Goal: Task Accomplishment & Management: Complete application form

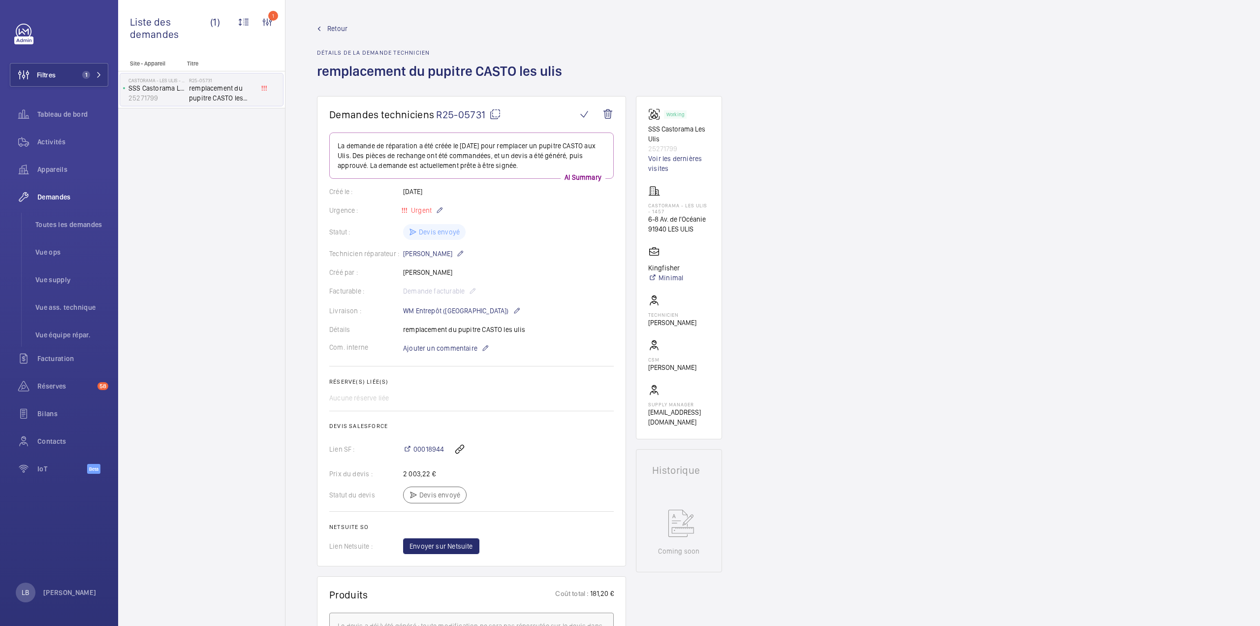
scroll to position [148, 0]
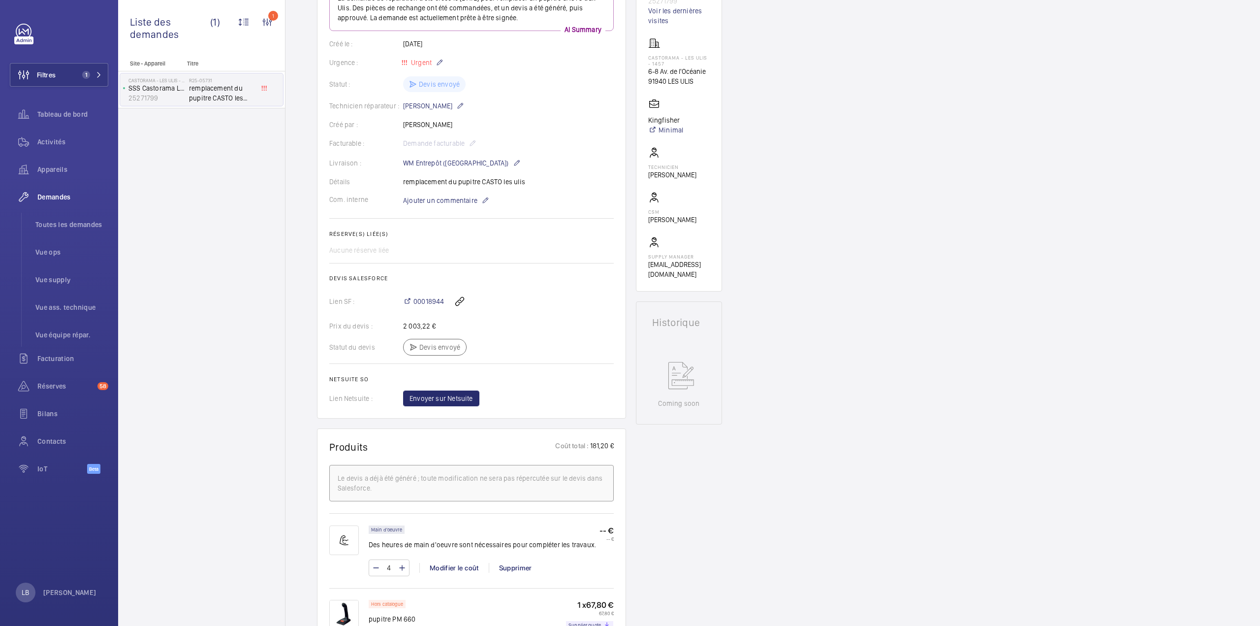
click at [172, 278] on div "Site - Appareil Titre Castorama - LES ULIS - 1457 SSS Castorama Les Ulis 252717…" at bounding box center [201, 343] width 167 height 566
click at [90, 72] on span "1" at bounding box center [86, 75] width 8 height 8
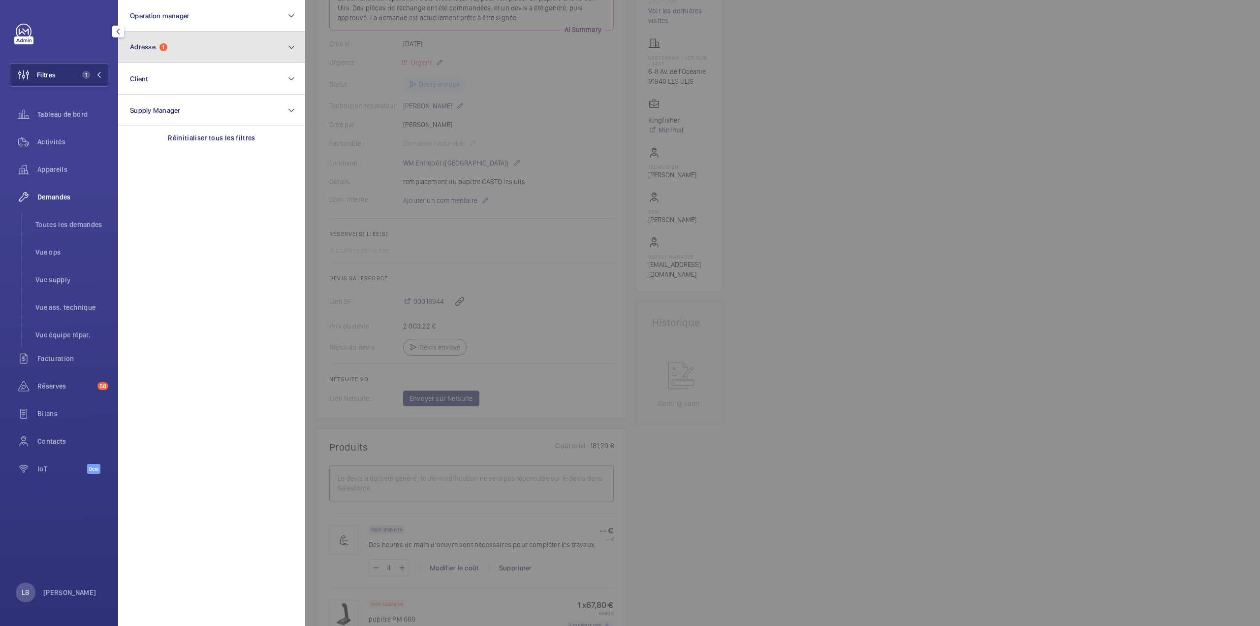
click at [161, 44] on span "Adresse 1" at bounding box center [148, 47] width 37 height 8
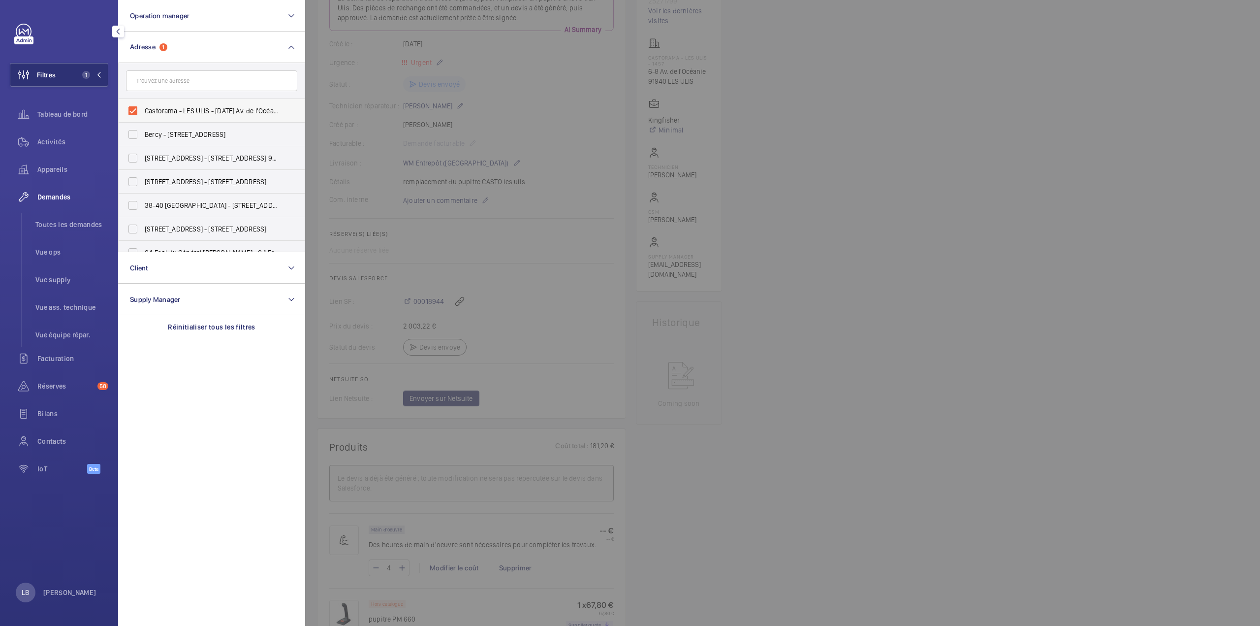
drag, startPoint x: 134, startPoint y: 104, endPoint x: 155, endPoint y: 98, distance: 21.4
click at [134, 103] on label "Castorama - LES ULIS - 1457 - 6-8 Av. de l'Océanie, LES ULIS 91940" at bounding box center [204, 111] width 171 height 24
click at [134, 103] on input "Castorama - LES ULIS - 1457 - 6-8 Av. de l'Océanie, LES ULIS 91940" at bounding box center [133, 111] width 20 height 20
checkbox input "false"
click at [189, 78] on input "text" at bounding box center [211, 80] width 171 height 21
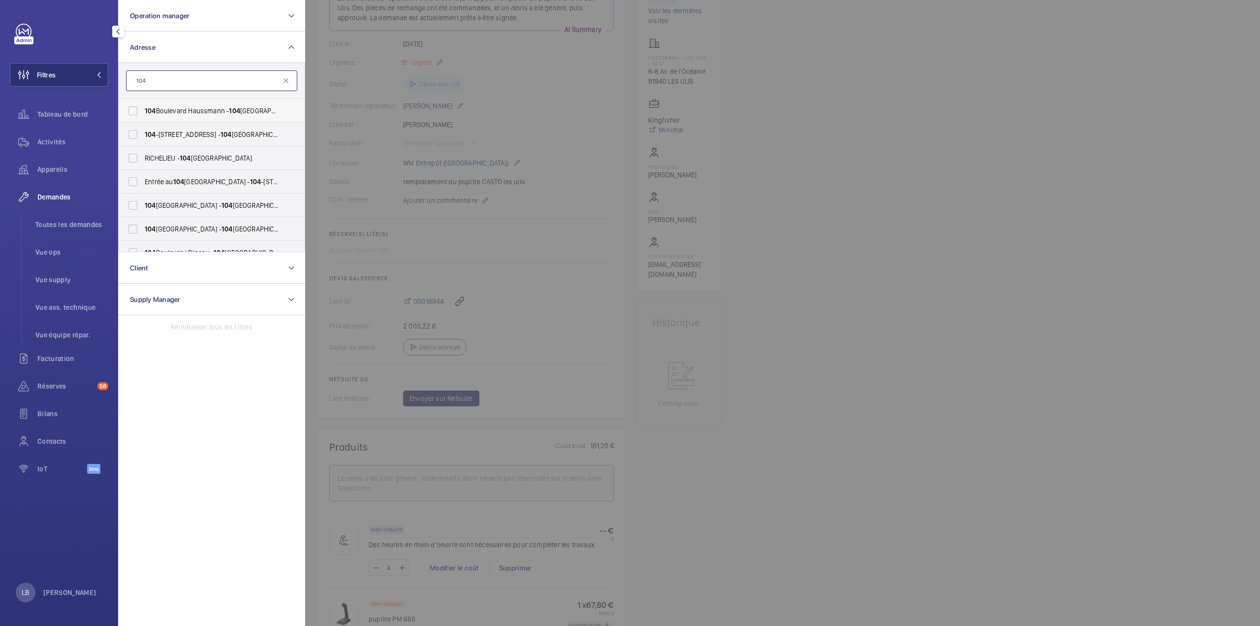
type input "104"
click at [182, 113] on span "104 Boulevard Haussmann - 104 Boulevard Haussmann, 75008 PARIS, PARIS 75008" at bounding box center [212, 111] width 135 height 10
click at [143, 113] on input "104 Boulevard Haussmann - 104 Boulevard Haussmann, 75008 PARIS, PARIS 75008" at bounding box center [133, 111] width 20 height 20
checkbox input "true"
click at [612, 148] on div at bounding box center [935, 313] width 1260 height 626
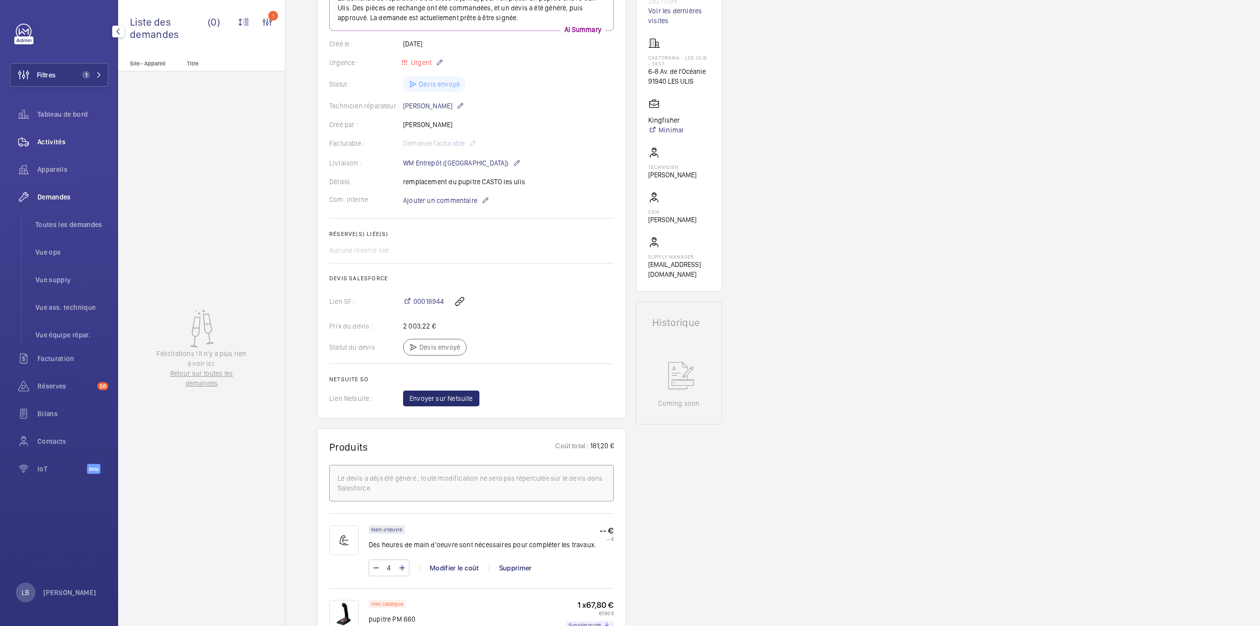
click at [62, 141] on span "Activités" at bounding box center [72, 142] width 71 height 10
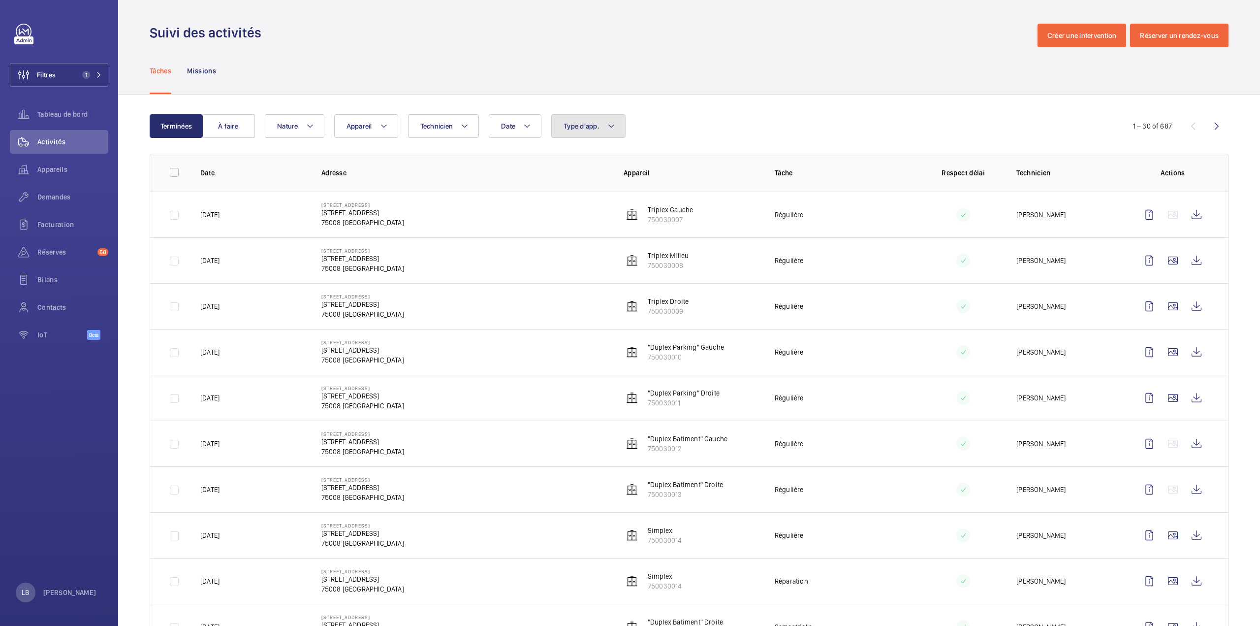
click at [571, 122] on button "Type d'app." at bounding box center [588, 126] width 74 height 24
click at [591, 262] on span "Sécurité incendie" at bounding box center [645, 264] width 135 height 10
click at [576, 262] on input "Sécurité incendie" at bounding box center [566, 264] width 20 height 20
checkbox input "true"
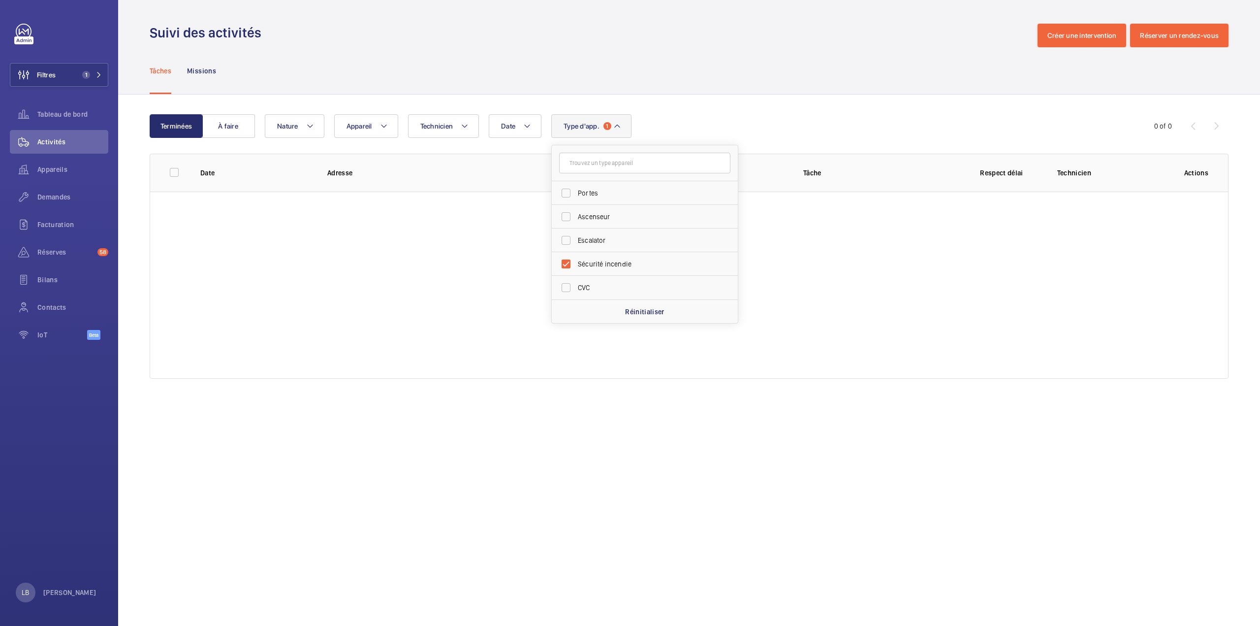
drag, startPoint x: 670, startPoint y: 76, endPoint x: 549, endPoint y: 72, distance: 121.2
click at [670, 76] on div "Tâches Missions" at bounding box center [689, 70] width 1079 height 47
click at [81, 79] on button "Filtres 1" at bounding box center [59, 75] width 98 height 24
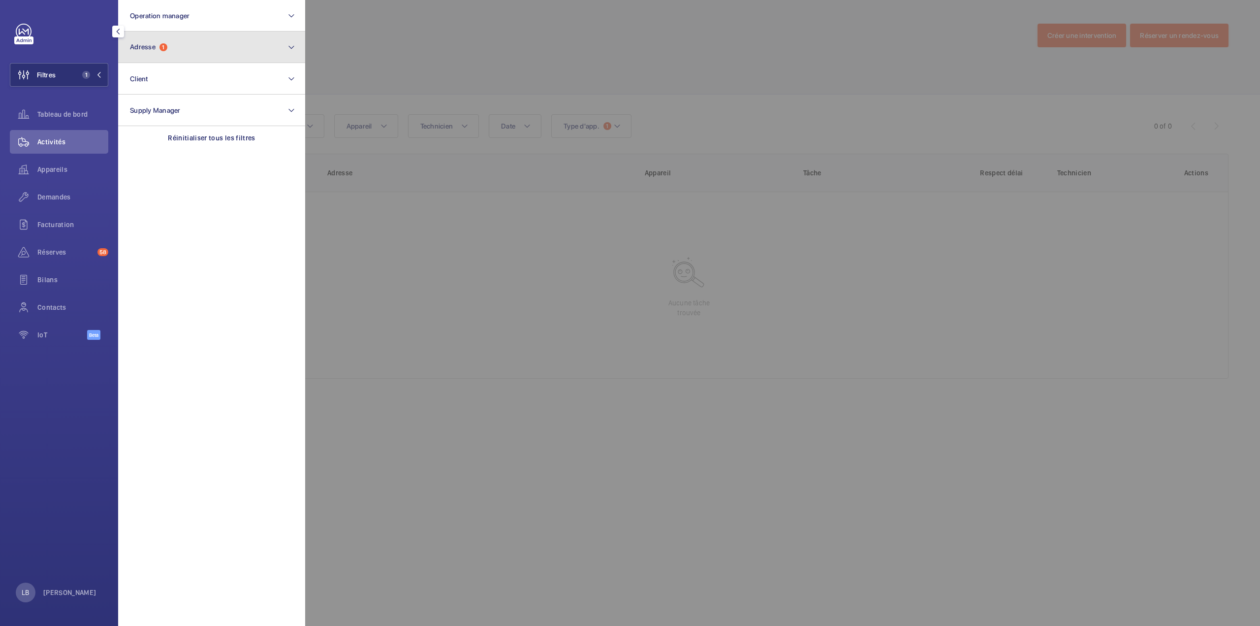
click at [157, 48] on span "Adresse 1" at bounding box center [148, 47] width 37 height 8
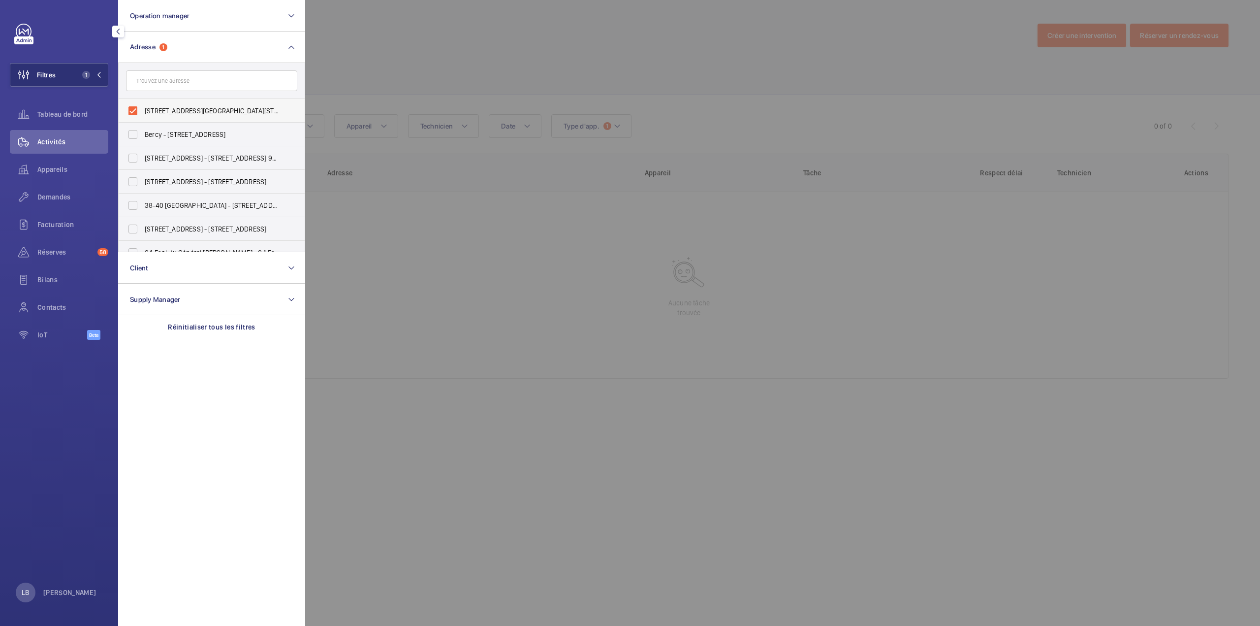
click at [137, 112] on label "104 Boulevard Haussmann - 104 Boulevard Haussmann, 75008 PARIS, PARIS 75008" at bounding box center [204, 111] width 171 height 24
click at [137, 112] on input "104 Boulevard Haussmann - 104 Boulevard Haussmann, 75008 PARIS, PARIS 75008" at bounding box center [133, 111] width 20 height 20
checkbox input "false"
click at [167, 85] on input "text" at bounding box center [211, 80] width 171 height 21
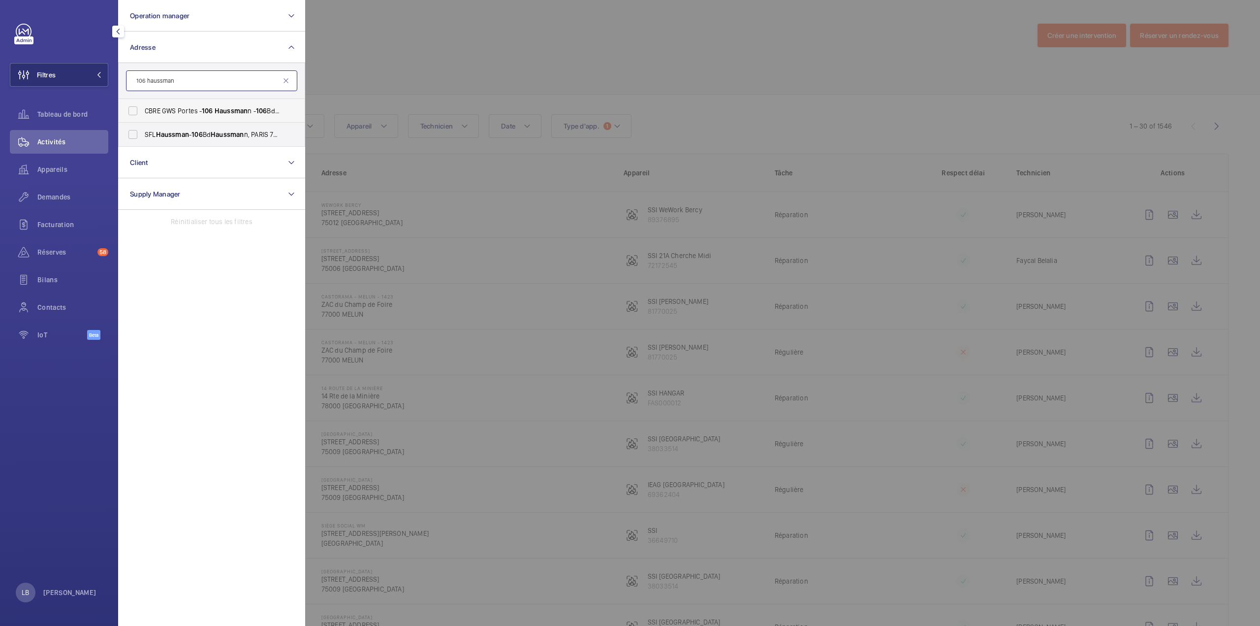
type input "106 haussman"
click at [133, 113] on label "CBRE GWS Portes - 106 Haussman n - 106 Bd Haussman n, PARIS 75008" at bounding box center [204, 111] width 171 height 24
click at [133, 113] on input "CBRE GWS Portes - 106 Haussman n - 106 Bd Haussman n, PARIS 75008" at bounding box center [133, 111] width 20 height 20
checkbox input "true"
click at [455, 52] on div at bounding box center [935, 313] width 1260 height 626
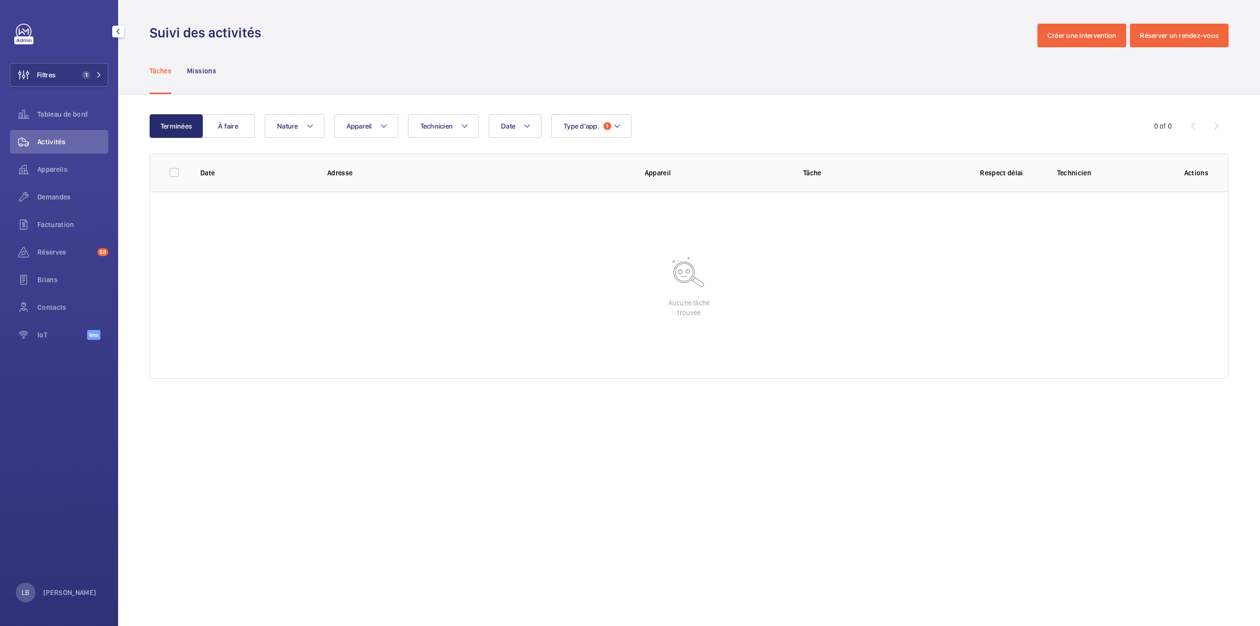
click at [71, 139] on span "Activités" at bounding box center [72, 142] width 71 height 10
click at [613, 130] on mat-icon at bounding box center [617, 126] width 8 height 12
drag, startPoint x: 564, startPoint y: 38, endPoint x: 470, endPoint y: 56, distance: 96.1
click at [564, 39] on div "Suivi des activités Créer une intervention Réserver un rendez-vous" at bounding box center [689, 36] width 1079 height 24
click at [80, 58] on div "Filtres 1 Tableau de bord Activités Appareils Demandes Facturation Réserves 58 …" at bounding box center [59, 187] width 98 height 327
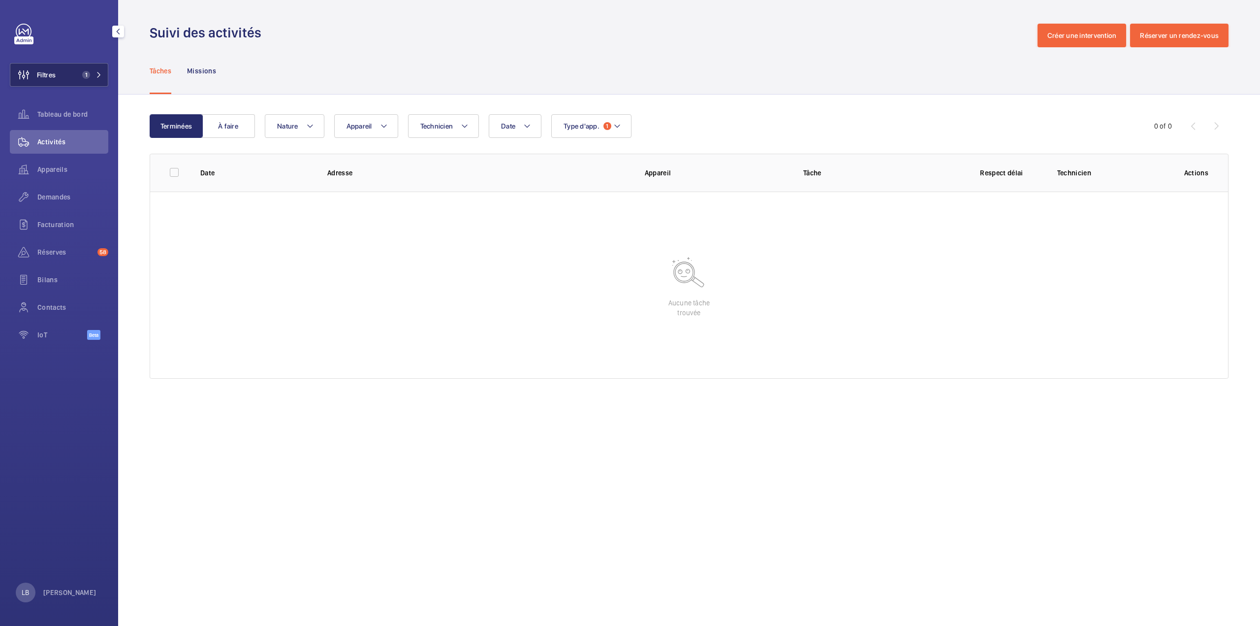
click at [83, 75] on span "1" at bounding box center [86, 75] width 8 height 8
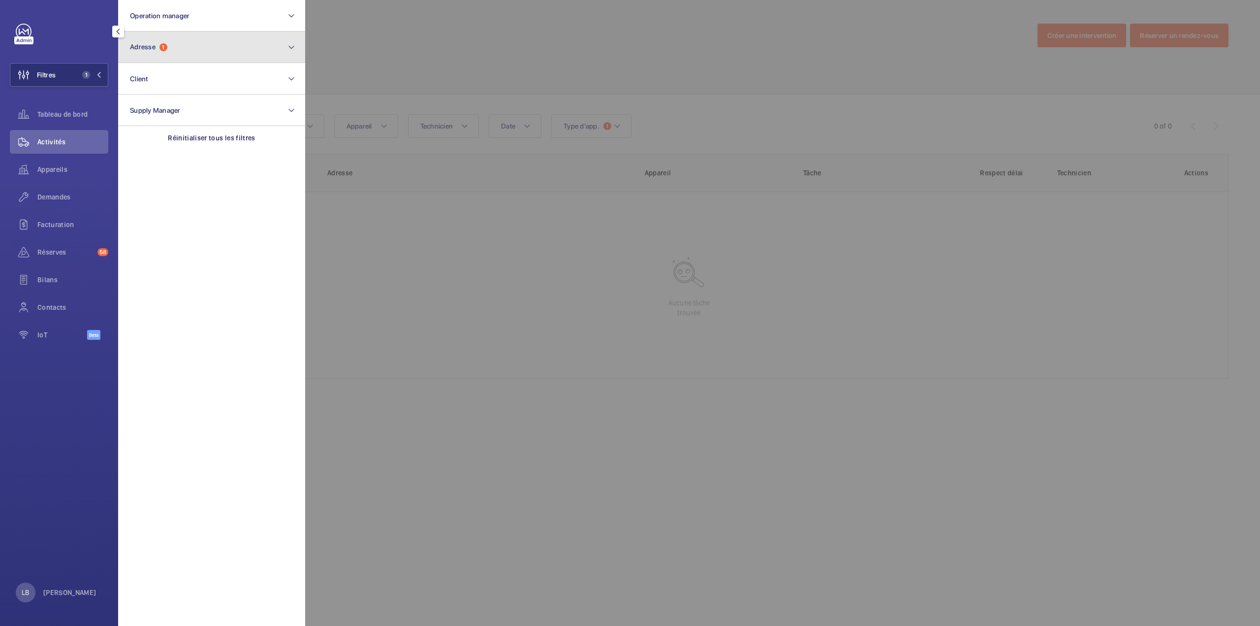
click at [167, 50] on span "Adresse 1" at bounding box center [148, 47] width 37 height 8
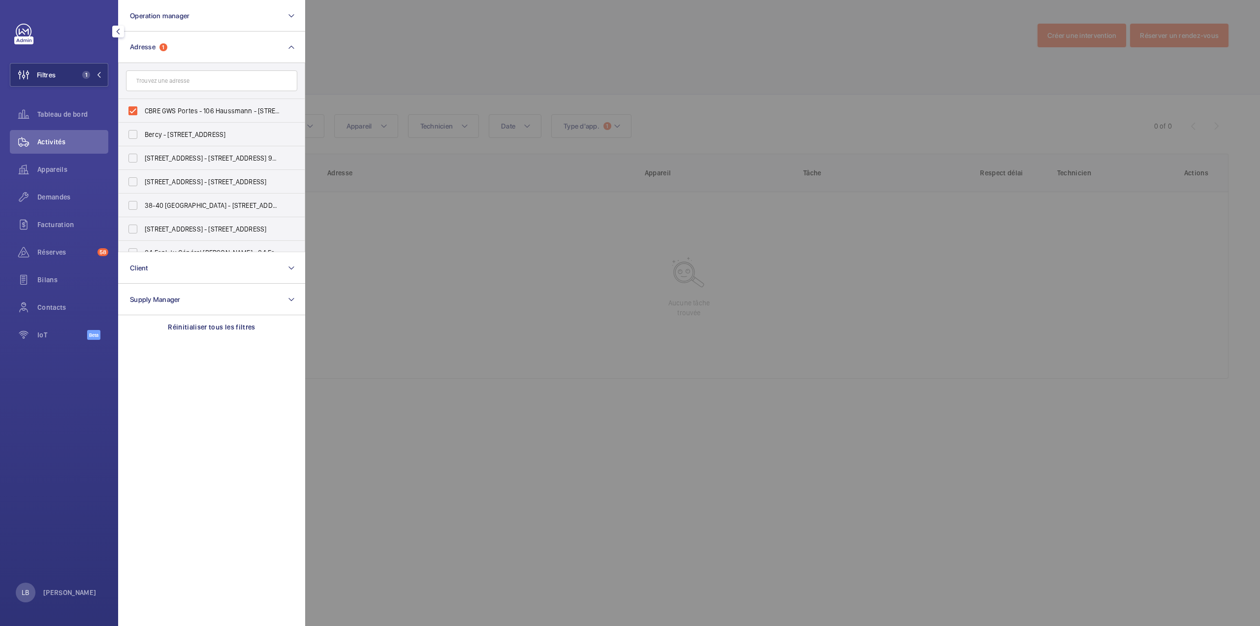
click at [164, 83] on input "text" at bounding box center [211, 80] width 171 height 21
type input "haussman"
click at [136, 131] on label "104 Boulevard Haussman n - 104 Boulevard Haussman n, 75008 PARIS, PARIS 75008" at bounding box center [204, 135] width 171 height 24
click at [136, 131] on input "104 Boulevard Haussman n - 104 Boulevard Haussman n, 75008 PARIS, PARIS 75008" at bounding box center [133, 135] width 20 height 20
checkbox input "true"
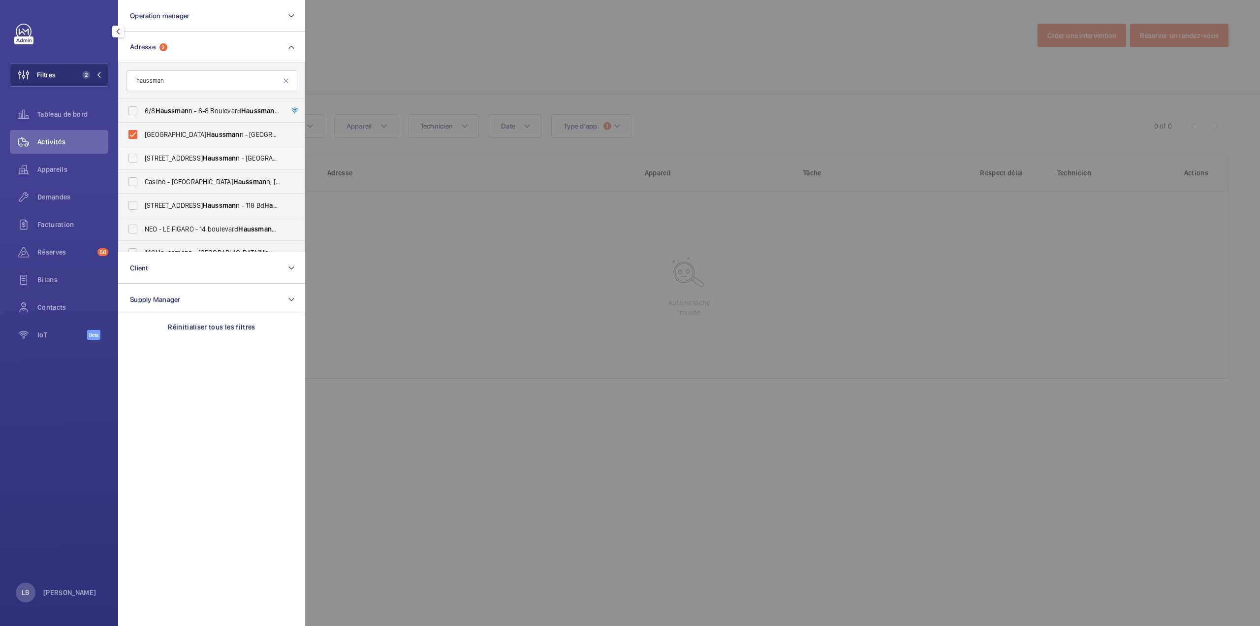
click at [136, 154] on label "104-110, Boulevard Haussman n - 104 Boulevard Haussman n, 75008 PARIS, PARIS 75…" at bounding box center [204, 158] width 171 height 24
click at [136, 154] on input "104-110, Boulevard Haussman n - 104 Boulevard Haussman n, 75008 PARIS, PARIS 75…" at bounding box center [133, 158] width 20 height 20
click at [131, 159] on label "104-110, Boulevard Haussman n - 104 Boulevard Haussman n, 75008 PARIS, PARIS 75…" at bounding box center [204, 158] width 171 height 24
click at [131, 159] on input "104-110, Boulevard Haussman n - 104 Boulevard Haussman n, 75008 PARIS, PARIS 75…" at bounding box center [133, 158] width 20 height 20
checkbox input "false"
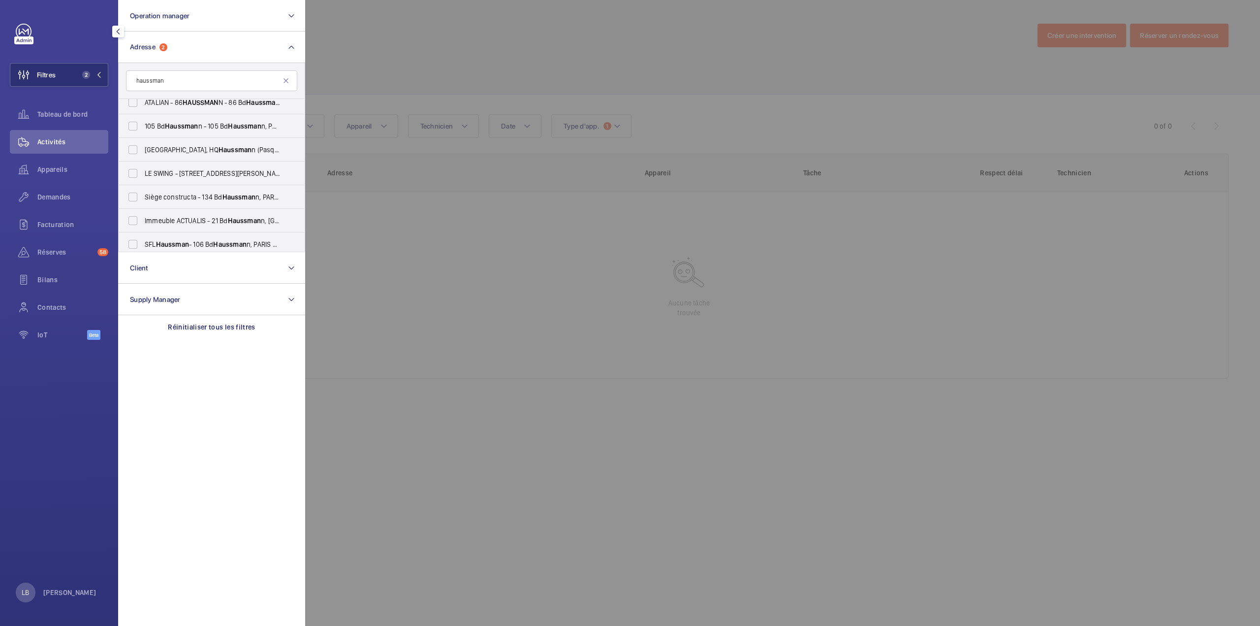
scroll to position [1100, 0]
click at [135, 80] on input "haussman" at bounding box center [211, 80] width 171 height 21
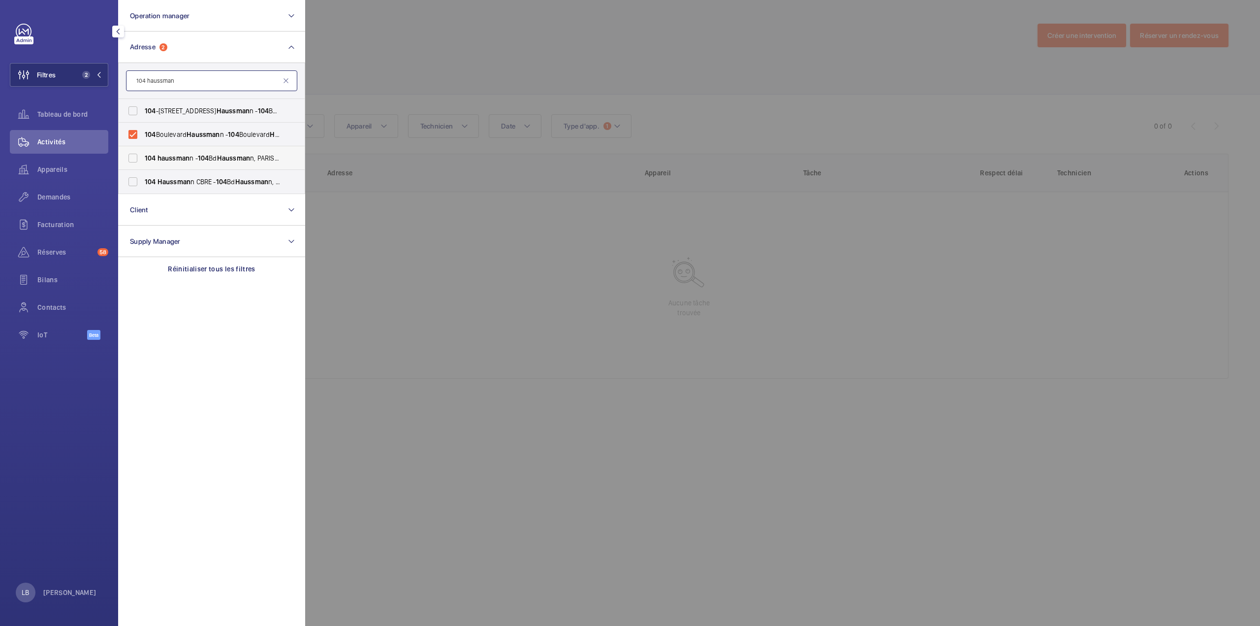
type input "104 haussman"
click at [131, 158] on label "104 haussman n - 104 Bd Haussman n, PARIS 75008" at bounding box center [204, 158] width 171 height 24
click at [131, 158] on input "104 haussman n - 104 Bd Haussman n, PARIS 75008" at bounding box center [133, 158] width 20 height 20
checkbox input "true"
click at [136, 180] on label "104 Haussman n CBRE - 104 Bd Haussman n, PARIS 75008" at bounding box center [204, 182] width 171 height 24
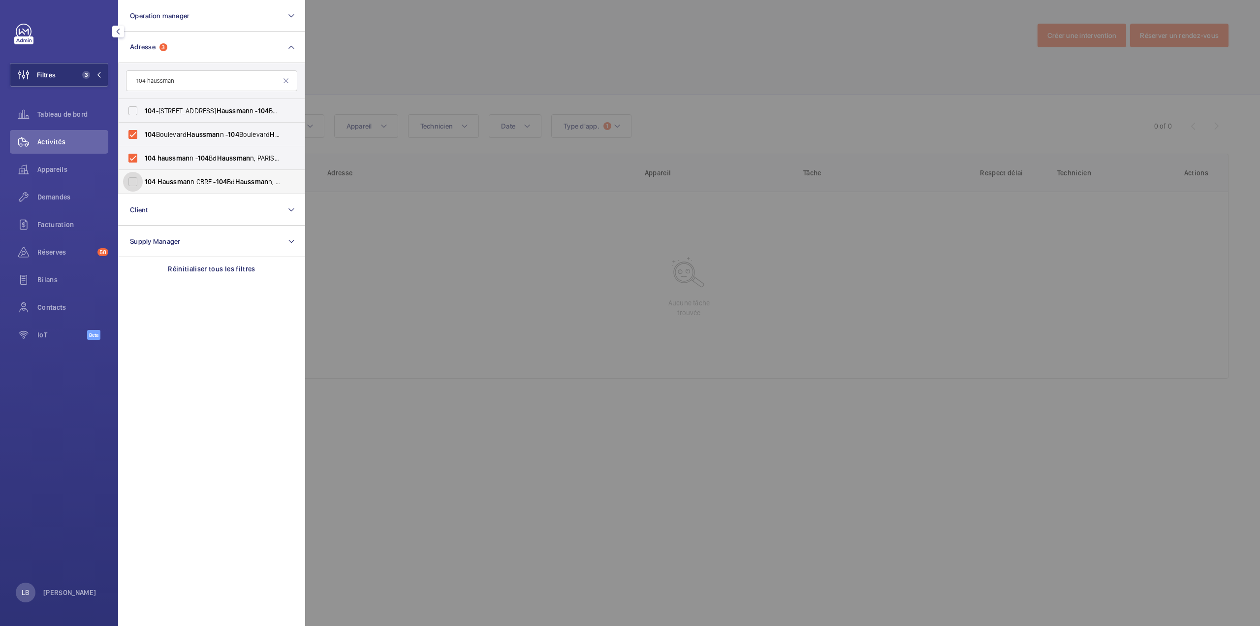
click at [136, 180] on input "104 Haussman n CBRE - 104 Bd Haussman n, PARIS 75008" at bounding box center [133, 182] width 20 height 20
checkbox input "true"
click at [134, 159] on label "104 haussman n - 104 Bd Haussman n, PARIS 75008" at bounding box center [204, 158] width 171 height 24
click at [134, 159] on input "104 haussman n - 104 Bd Haussman n, PARIS 75008" at bounding box center [133, 158] width 20 height 20
checkbox input "false"
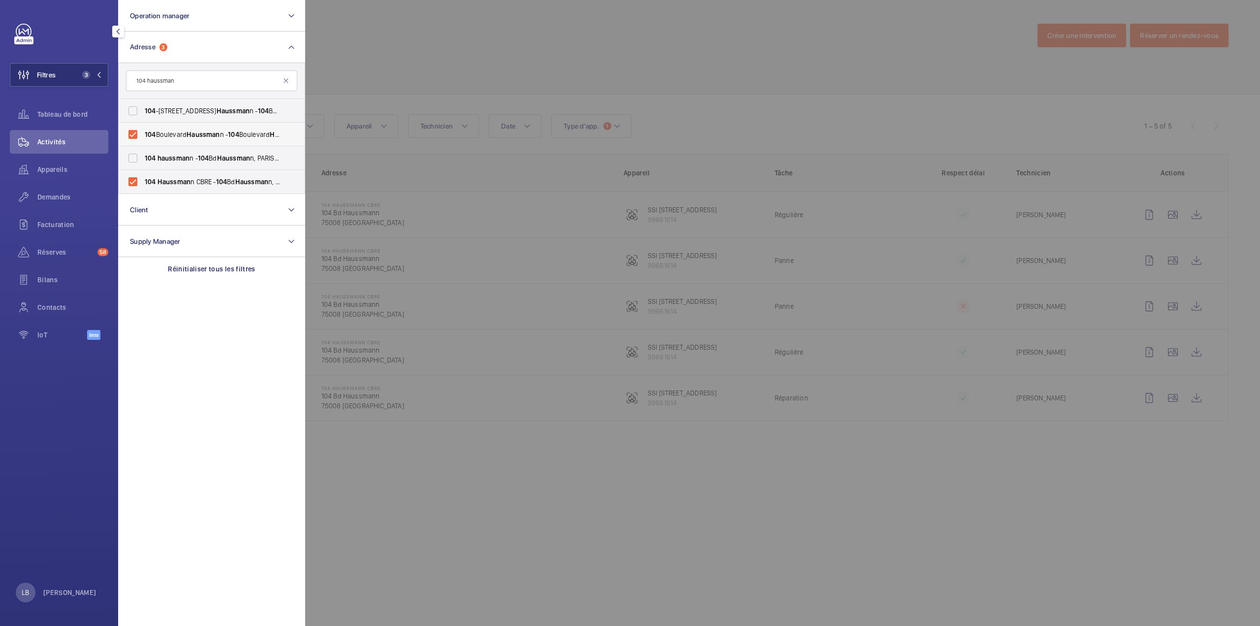
drag, startPoint x: 133, startPoint y: 133, endPoint x: 139, endPoint y: 134, distance: 5.5
click at [133, 133] on label "104 Boulevard Haussman n - 104 Boulevard Haussman n, 75008 PARIS, PARIS 75008" at bounding box center [204, 135] width 171 height 24
click at [133, 133] on input "104 Boulevard Haussman n - 104 Boulevard Haussman n, 75008 PARIS, PARIS 75008" at bounding box center [133, 135] width 20 height 20
checkbox input "false"
click at [745, 70] on div at bounding box center [935, 313] width 1260 height 626
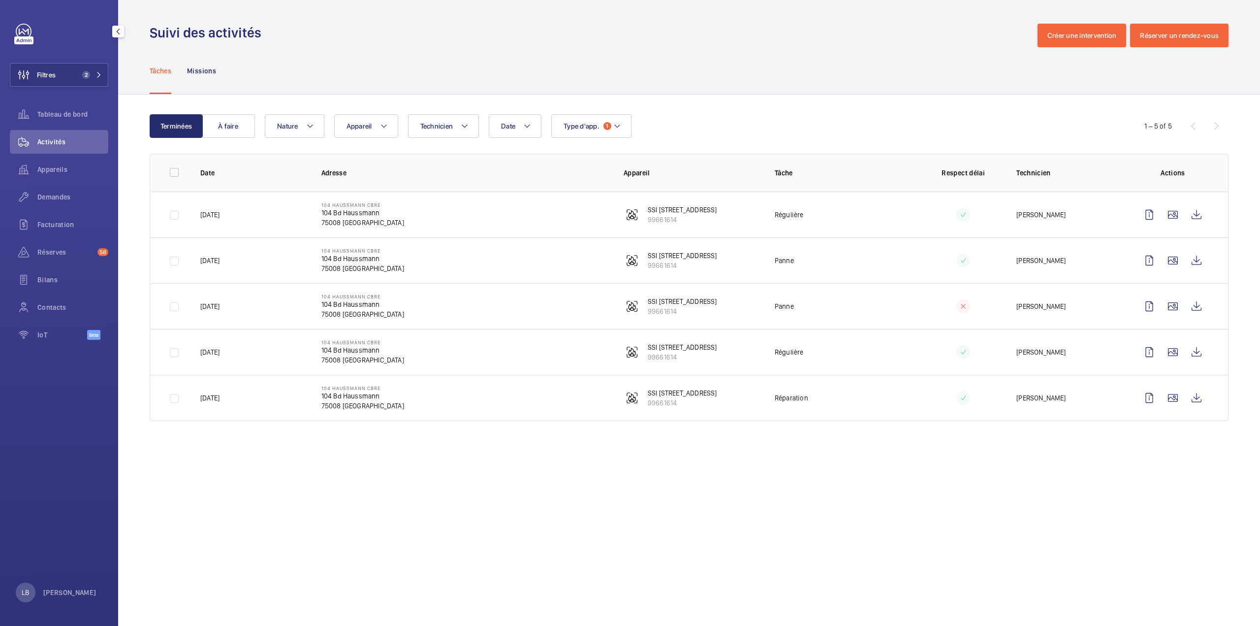
click at [394, 216] on td "104 Haussmann CBRE 104 Bd Haussmann 75008 PARIS" at bounding box center [457, 214] width 302 height 46
drag, startPoint x: 384, startPoint y: 204, endPoint x: 322, endPoint y: 201, distance: 62.1
click at [322, 201] on td "104 Haussmann CBRE 104 Bd Haussmann 75008 PARIS" at bounding box center [457, 214] width 302 height 46
copy p "104 Haussmann CBRE"
click at [50, 195] on span "Demandes" at bounding box center [72, 197] width 71 height 10
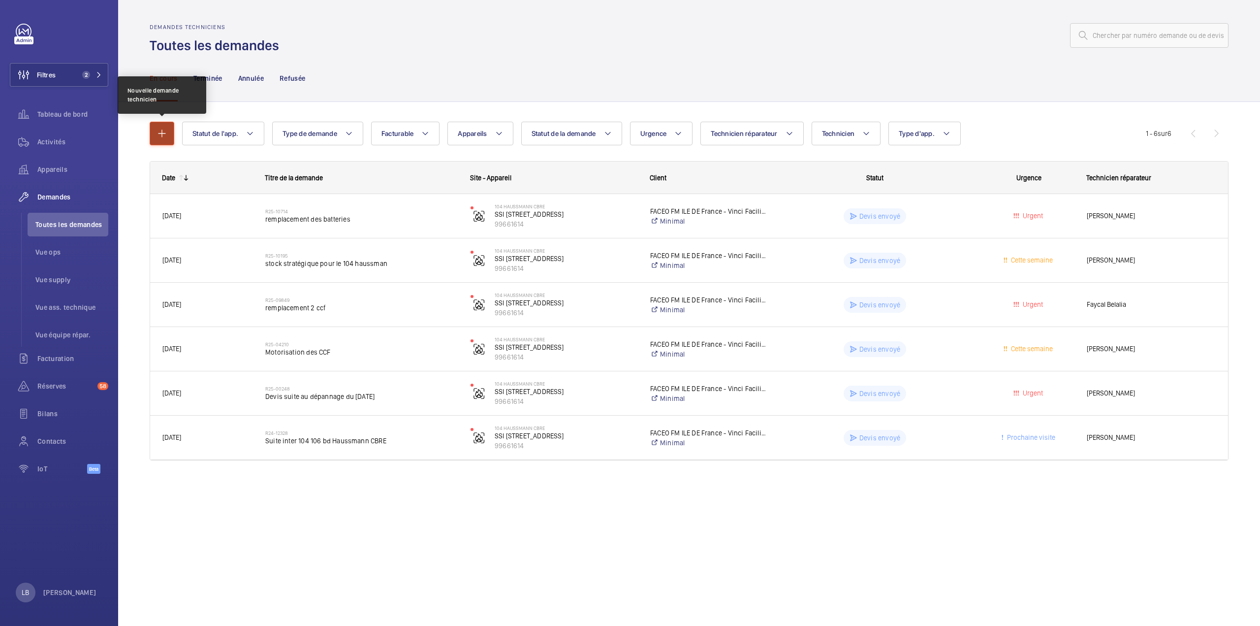
click at [160, 134] on mat-icon "button" at bounding box center [162, 133] width 12 height 12
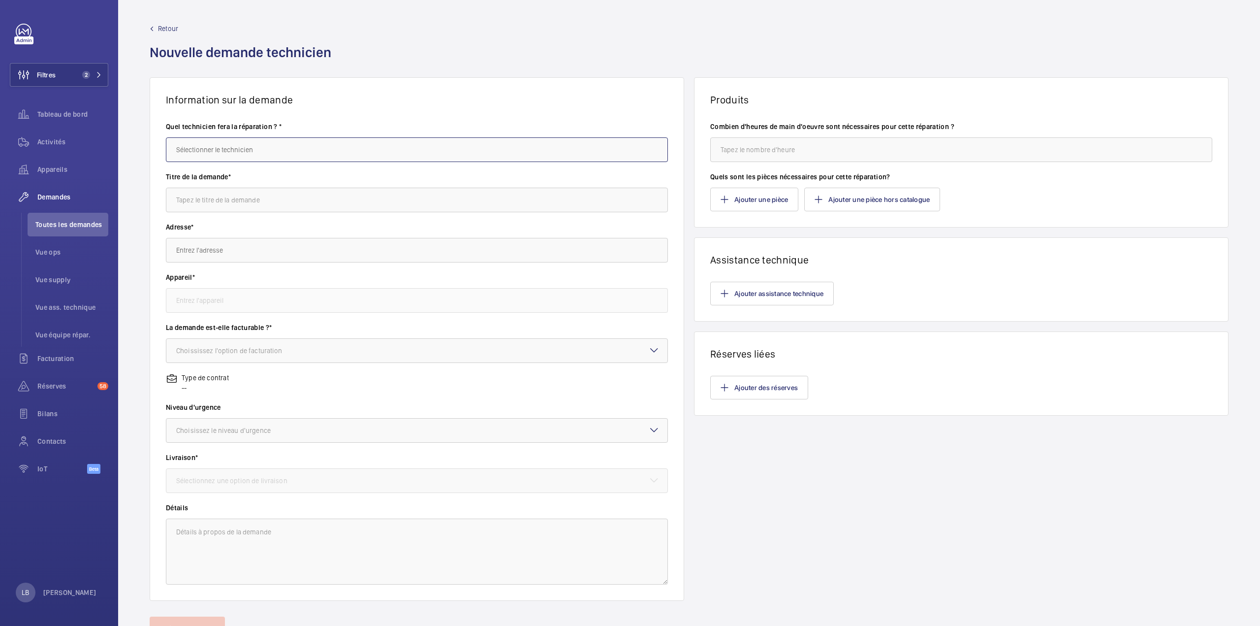
click at [265, 151] on input "text" at bounding box center [417, 149] width 502 height 25
click at [218, 181] on span "Faycel Hamimi" at bounding box center [200, 179] width 49 height 10
type input "Faycel Hamimi"
click at [217, 197] on input "text" at bounding box center [417, 200] width 502 height 25
type input "fourniture de cartouche CO2"
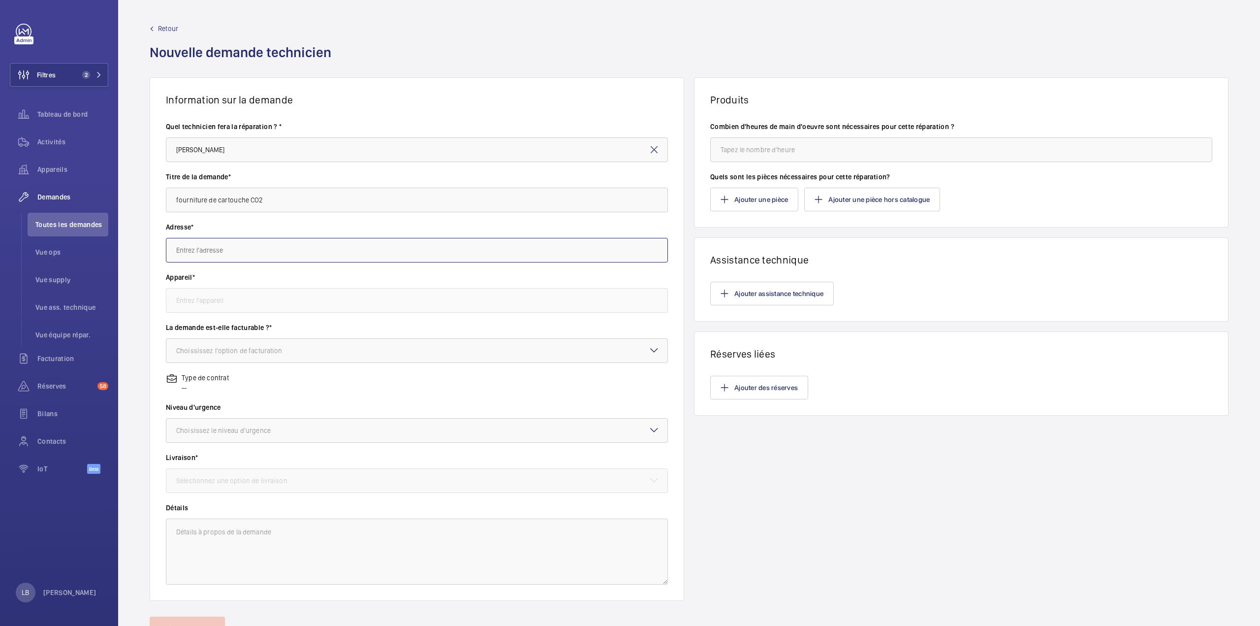
paste input "104 Haussmann CBRE"
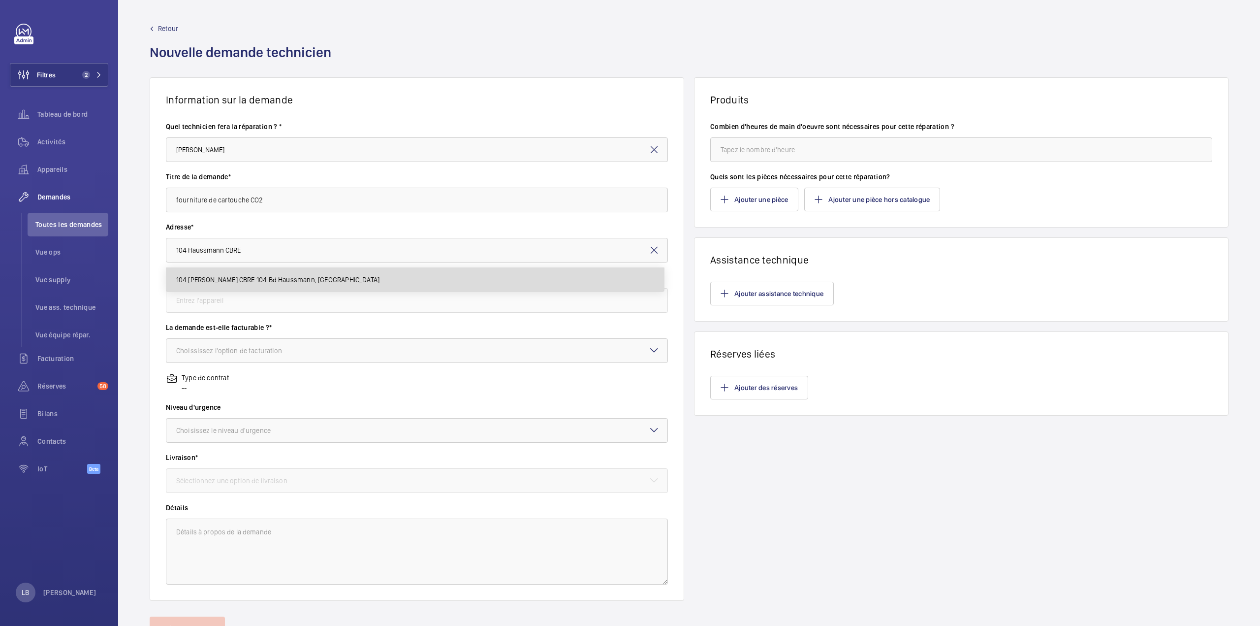
click at [282, 281] on span "104 Haussmann CBRE 104 Bd Haussmann, 75008 PARIS" at bounding box center [278, 280] width 204 height 10
type input "104 Haussmann CBRE 104 Bd Haussmann, 75008 PARIS"
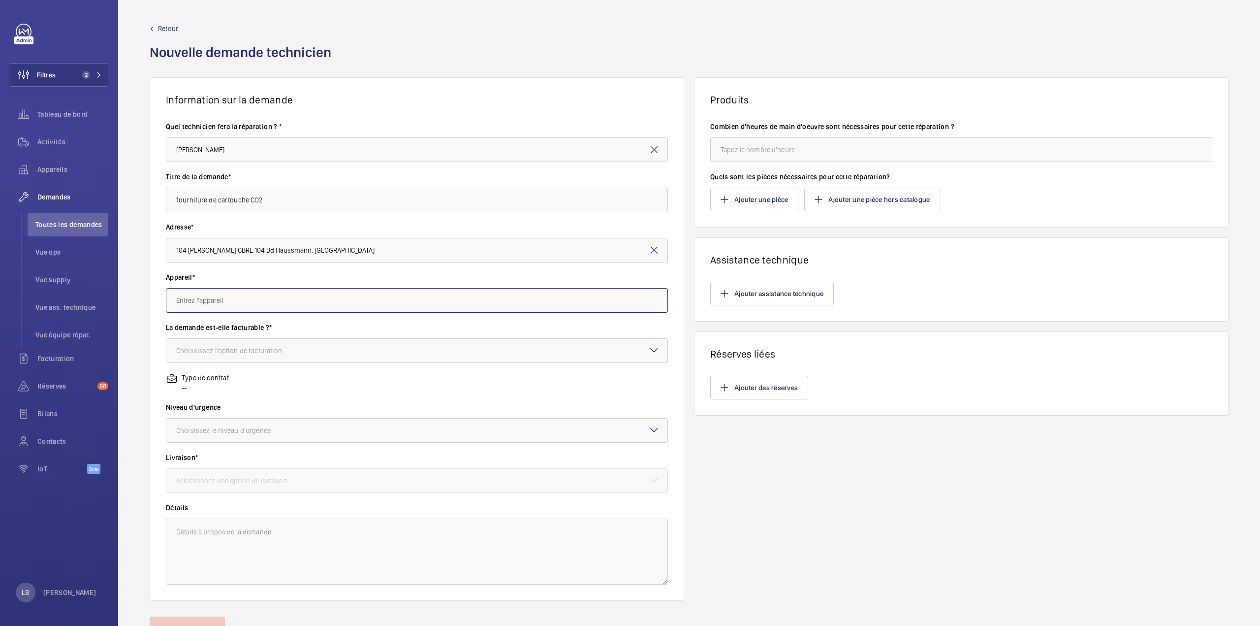
click at [291, 312] on input "text" at bounding box center [417, 300] width 502 height 25
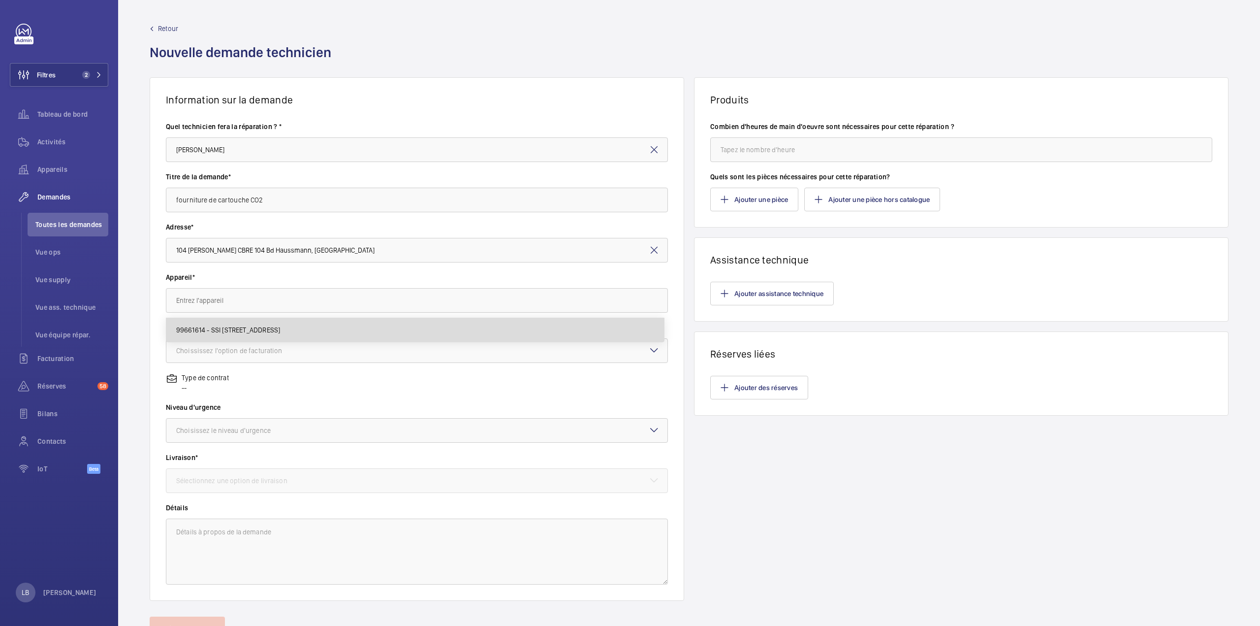
click at [233, 327] on span "99661614 - SSI 106 boulevard Haussmann" at bounding box center [228, 330] width 104 height 10
type input "99661614 - SSI 106 boulevard Haussmann"
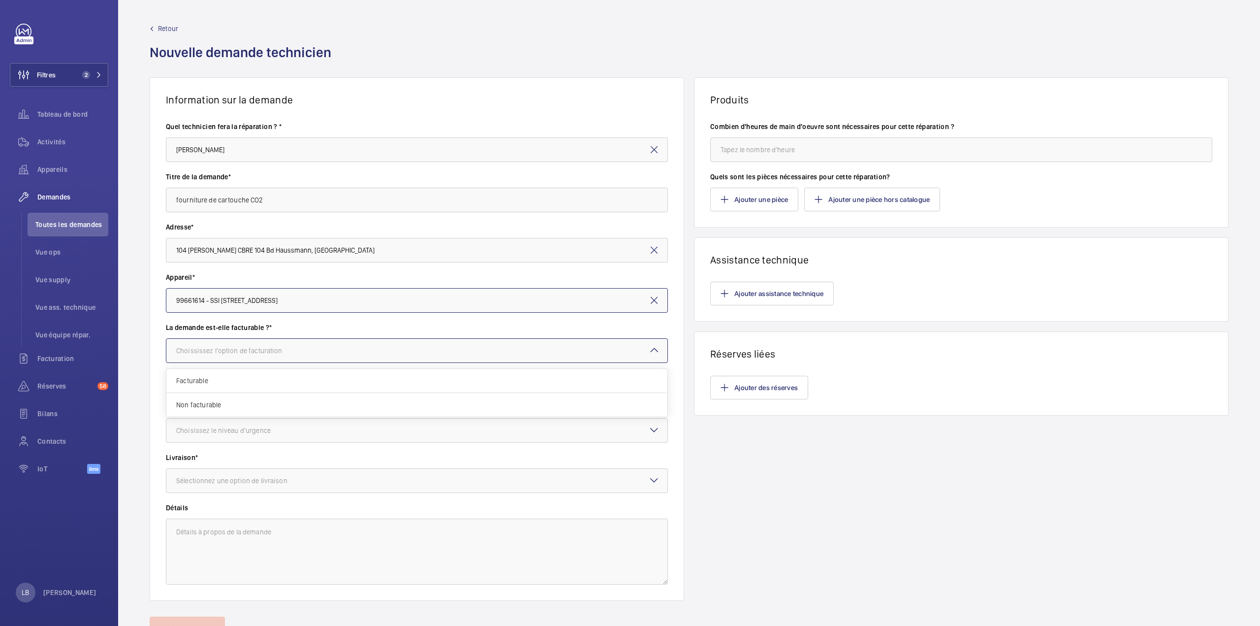
click at [262, 356] on div at bounding box center [416, 351] width 501 height 24
click at [227, 380] on span "Facturable" at bounding box center [416, 381] width 481 height 10
click at [230, 426] on div "Choisissez le niveau d'urgence" at bounding box center [235, 430] width 119 height 10
click at [219, 508] on span "Urgent" at bounding box center [416, 509] width 481 height 10
click at [253, 476] on div "Sélectionnez une option de livraison" at bounding box center [244, 481] width 136 height 10
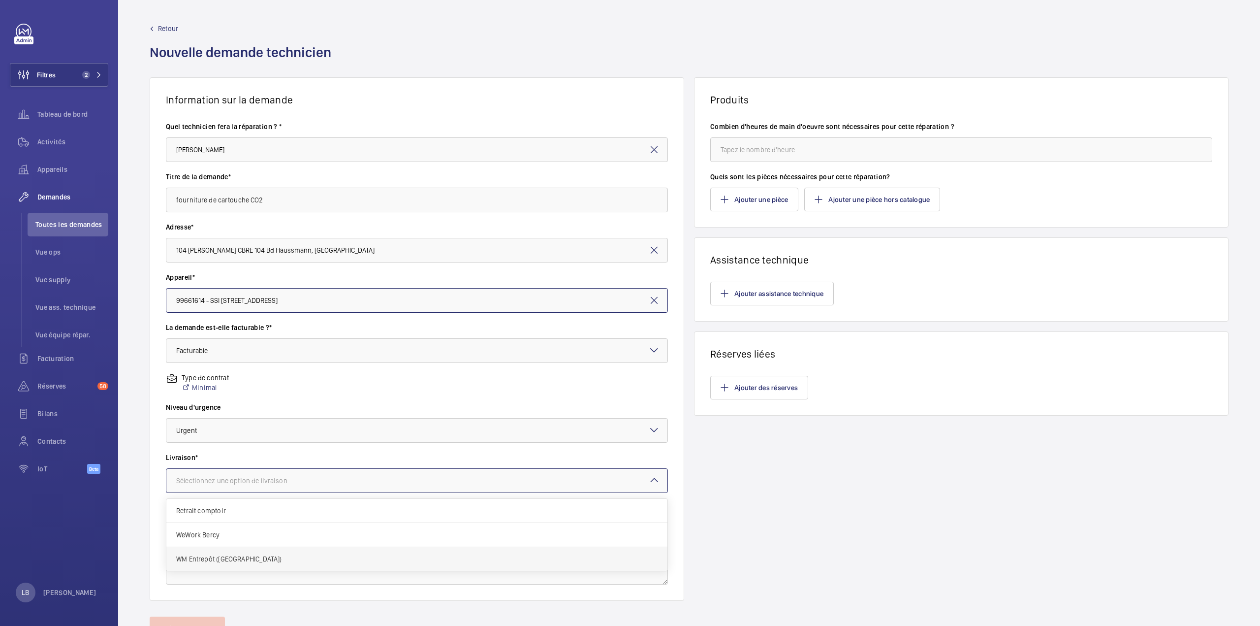
click at [221, 556] on span "WM Entrepôt (Nanterre)" at bounding box center [416, 559] width 481 height 10
click at [253, 552] on textarea at bounding box center [417, 551] width 502 height 66
click at [329, 198] on input "fourniture de cartouche CO2" at bounding box center [417, 200] width 502 height 25
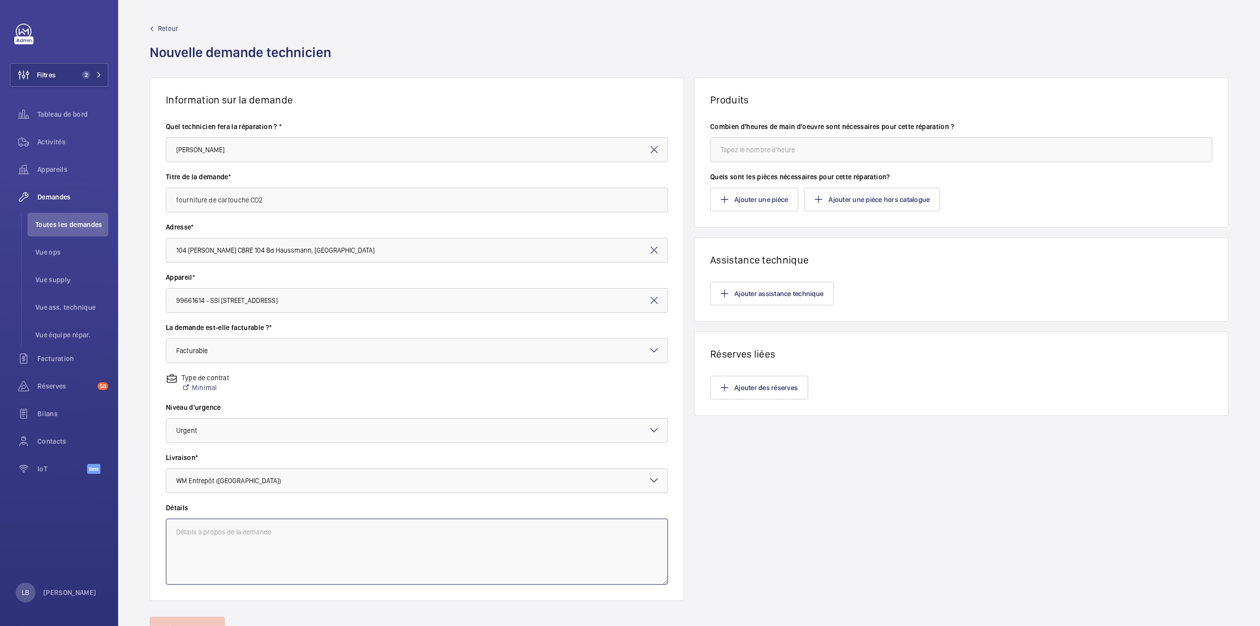
click at [252, 546] on textarea at bounding box center [417, 551] width 502 height 66
paste textarea "fourniture de cartouche CO2"
type textarea "fourniture de cartouche CO2"
click at [740, 203] on button "Ajouter une pièce" at bounding box center [754, 200] width 88 height 24
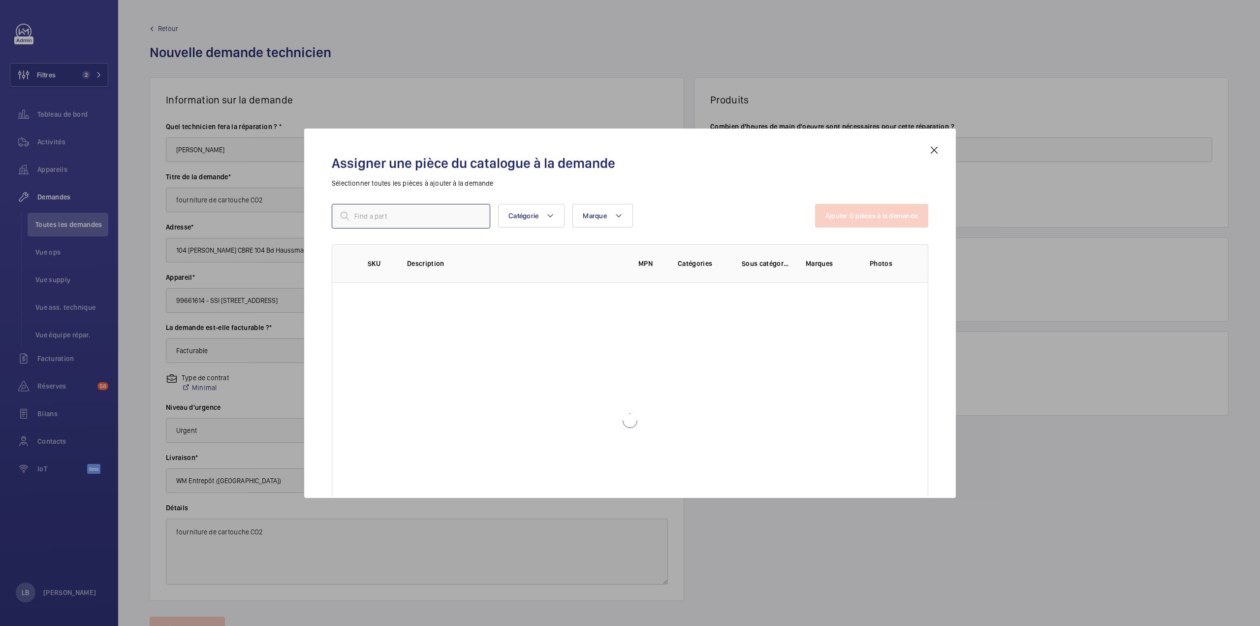
click at [419, 227] on input "text" at bounding box center [411, 216] width 159 height 25
drag, startPoint x: 396, startPoint y: 215, endPoint x: 322, endPoint y: 229, distance: 75.1
click at [322, 229] on div "Assigner une pièce du catalogue à la demande Sélectionner toutes les pièces à a…" at bounding box center [630, 320] width 620 height 353
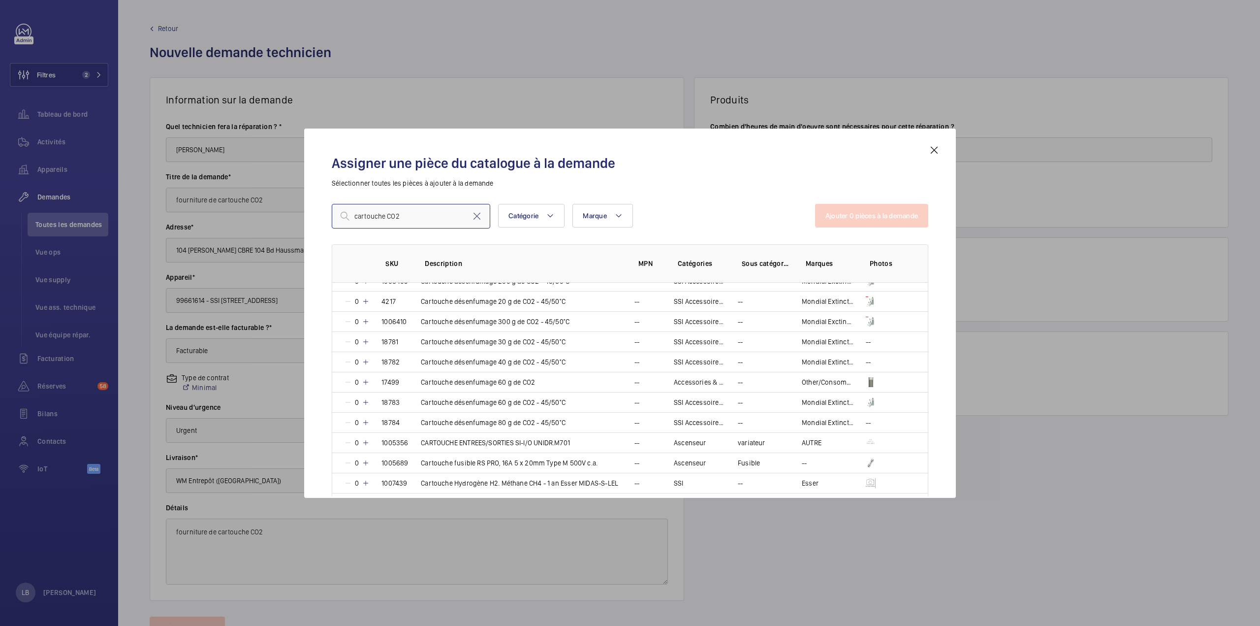
scroll to position [98, 0]
click at [623, 412] on td "--" at bounding box center [642, 416] width 39 height 20
click at [359, 411] on p "1" at bounding box center [356, 416] width 8 height 10
click at [358, 413] on p "2" at bounding box center [357, 416] width 10 height 10
click at [358, 413] on p "3" at bounding box center [357, 416] width 10 height 10
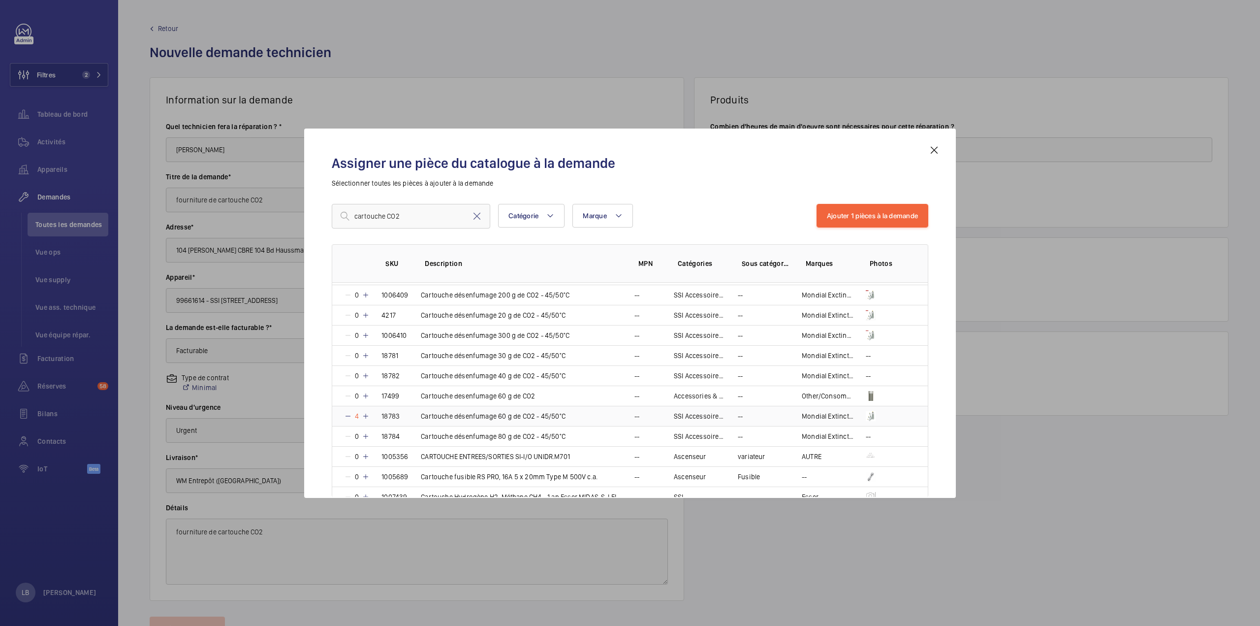
click at [360, 412] on p "4" at bounding box center [357, 416] width 10 height 10
click at [360, 412] on p "5" at bounding box center [357, 416] width 10 height 10
click at [360, 412] on p "6" at bounding box center [357, 416] width 10 height 10
click at [369, 413] on mat-icon at bounding box center [365, 416] width 8 height 8
click at [364, 413] on mat-icon at bounding box center [366, 416] width 8 height 8
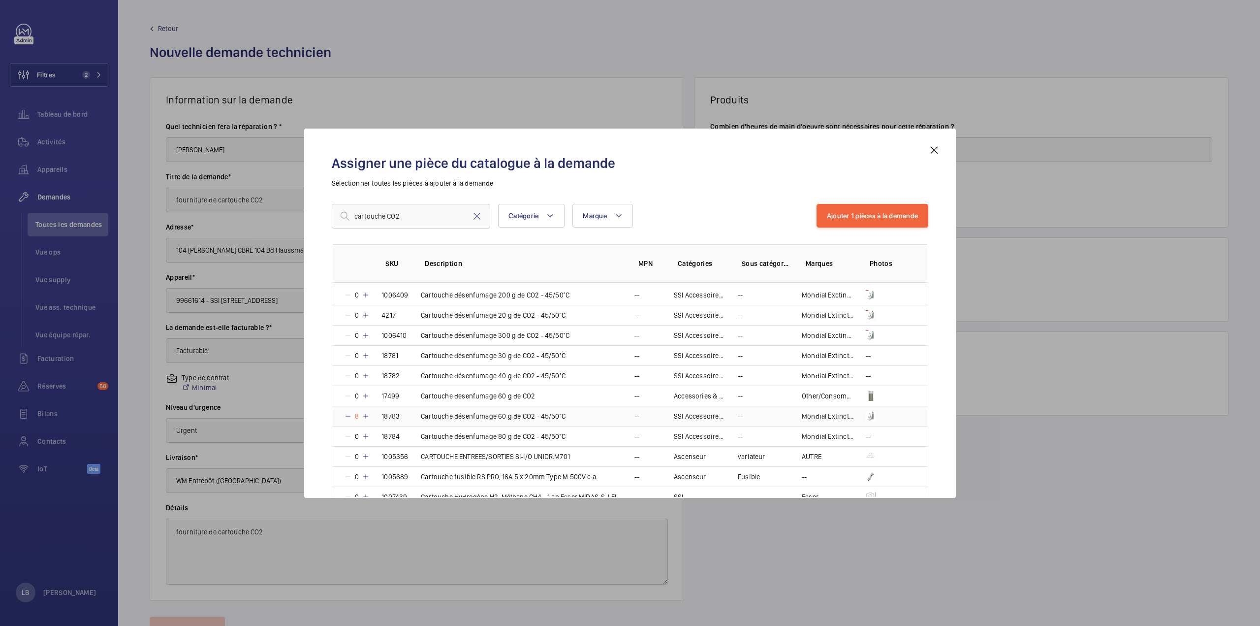
click at [364, 413] on mat-icon at bounding box center [366, 416] width 8 height 8
click at [364, 413] on mat-icon at bounding box center [368, 416] width 8 height 8
click at [364, 413] on mat-icon at bounding box center [367, 416] width 8 height 8
click at [362, 415] on p "12" at bounding box center [358, 416] width 12 height 10
click at [362, 415] on p "13" at bounding box center [358, 416] width 12 height 10
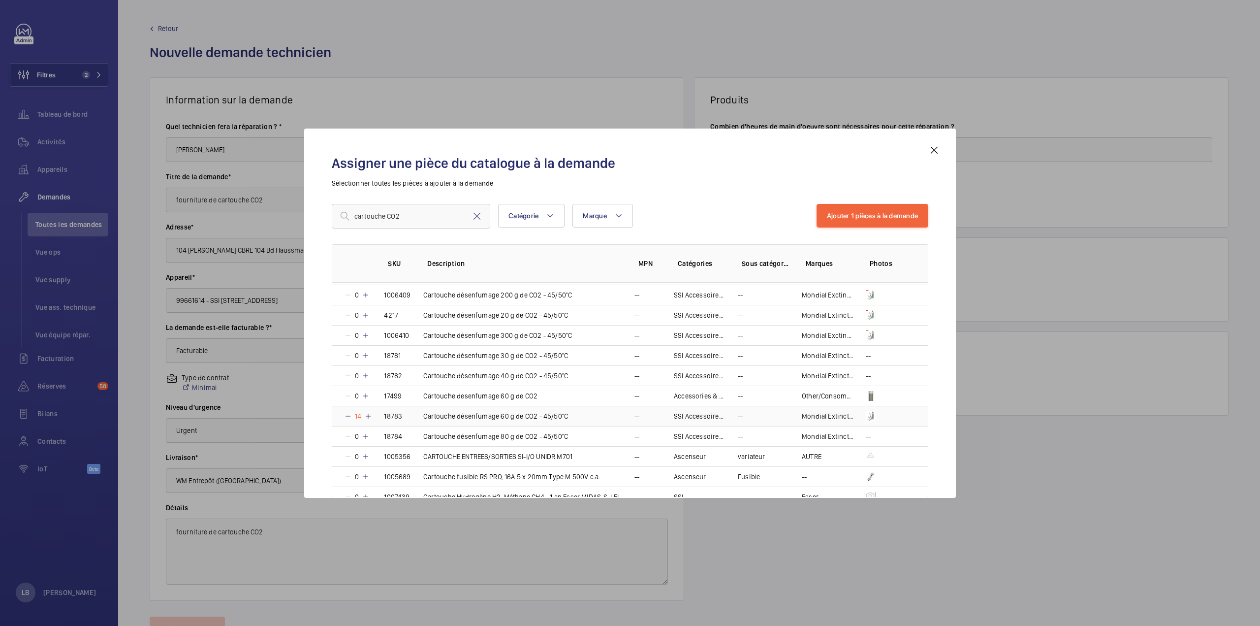
click at [369, 413] on mat-icon at bounding box center [368, 416] width 8 height 8
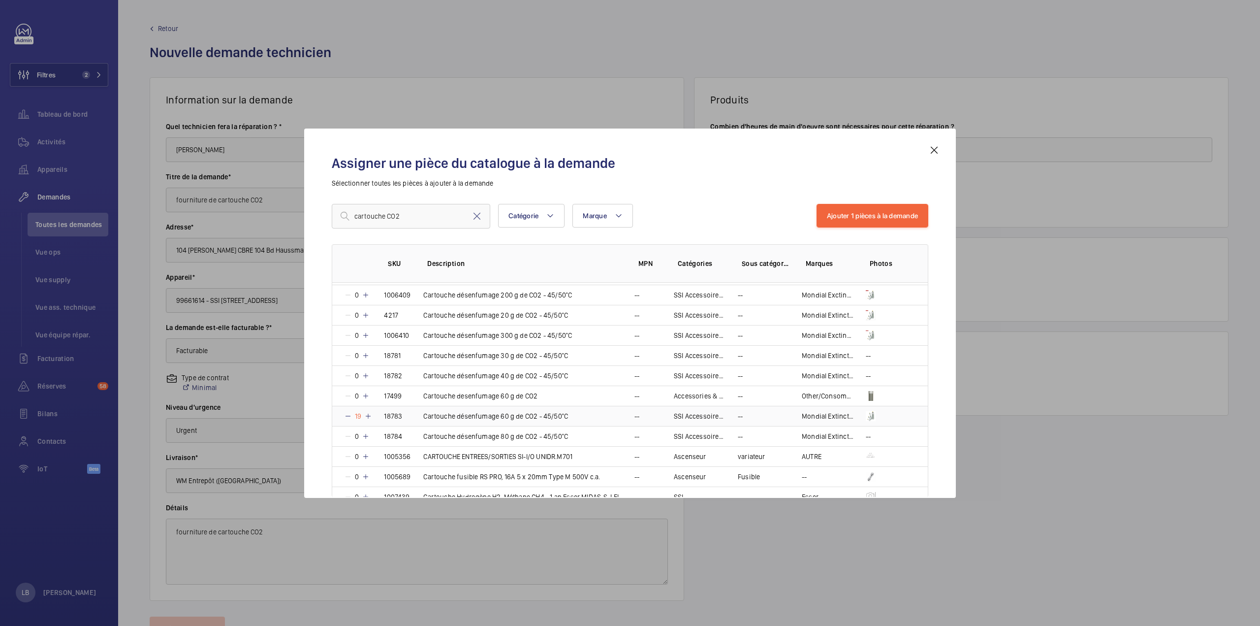
click at [369, 413] on mat-icon at bounding box center [368, 416] width 8 height 8
click at [619, 413] on td "Cartouche désenfumage 60 g de CO2 - 45/50°C" at bounding box center [518, 416] width 210 height 20
click at [351, 412] on mat-icon at bounding box center [348, 416] width 8 height 8
click at [363, 352] on mat-icon at bounding box center [366, 353] width 8 height 8
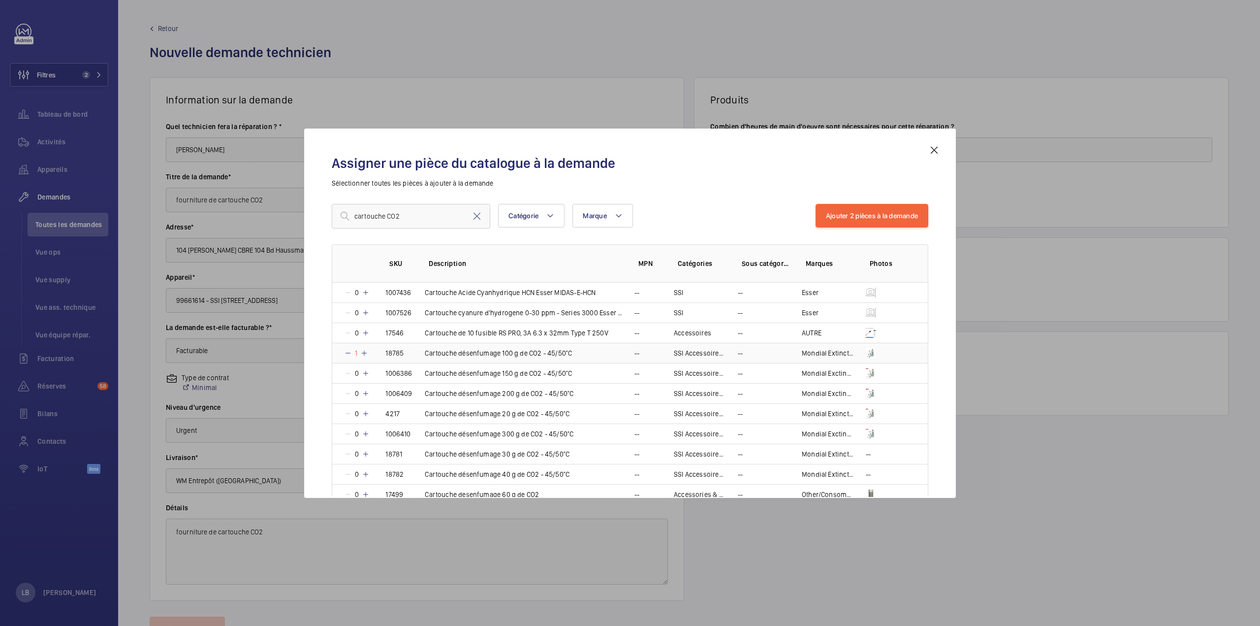
click at [365, 349] on mat-icon at bounding box center [364, 353] width 8 height 8
click at [365, 350] on mat-icon at bounding box center [366, 353] width 8 height 8
click at [364, 352] on mat-icon at bounding box center [366, 353] width 8 height 8
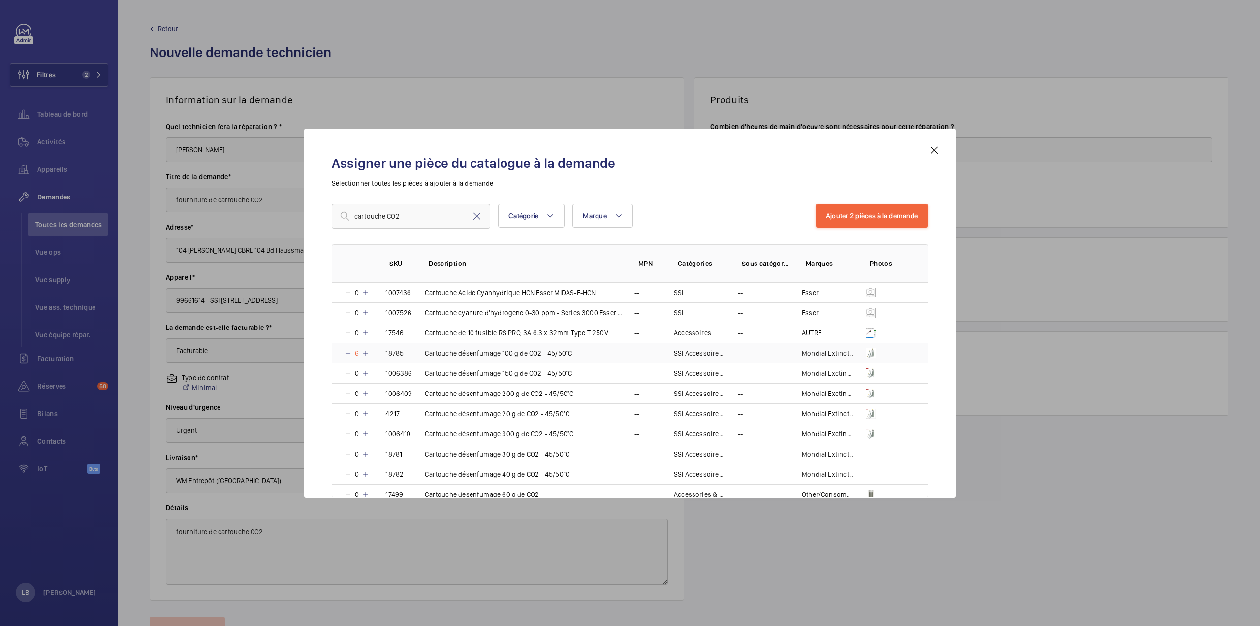
click at [364, 352] on mat-icon at bounding box center [366, 353] width 8 height 8
click at [364, 352] on mat-icon at bounding box center [365, 353] width 8 height 8
click at [364, 352] on mat-icon at bounding box center [366, 353] width 8 height 8
click at [364, 352] on p "10" at bounding box center [358, 353] width 12 height 10
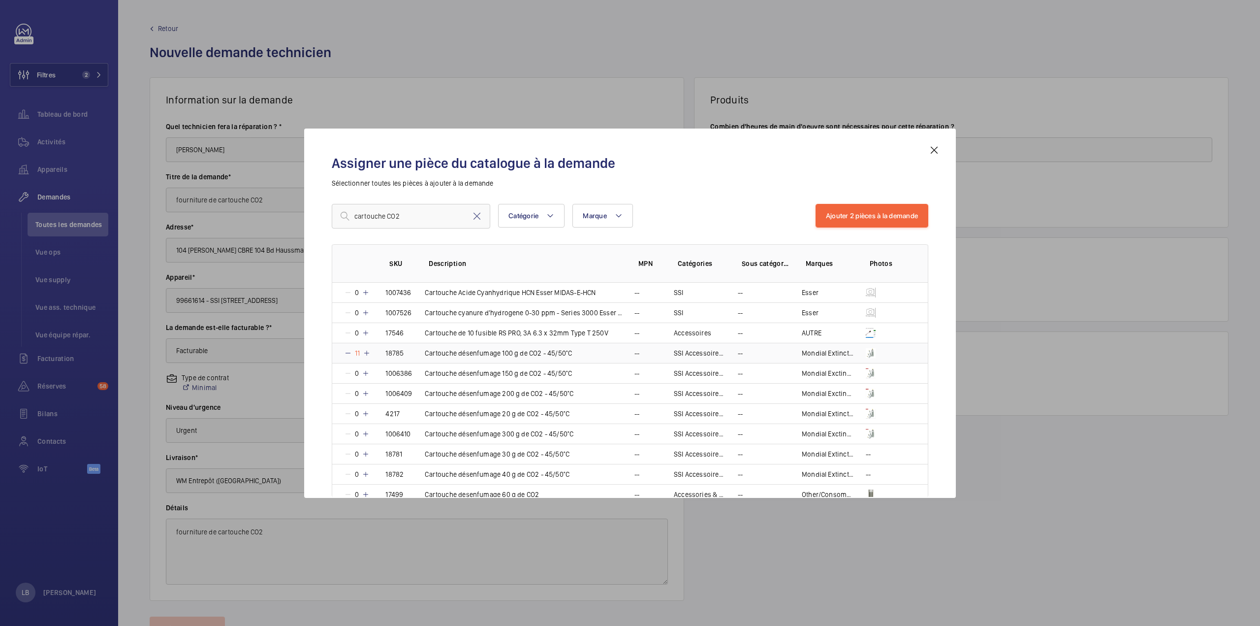
click at [364, 352] on mat-icon at bounding box center [367, 353] width 8 height 8
click at [364, 352] on mat-icon at bounding box center [368, 353] width 8 height 8
click at [364, 352] on p "13" at bounding box center [358, 353] width 12 height 10
click at [364, 352] on p "14" at bounding box center [358, 353] width 12 height 10
click at [364, 352] on p "15" at bounding box center [358, 353] width 12 height 10
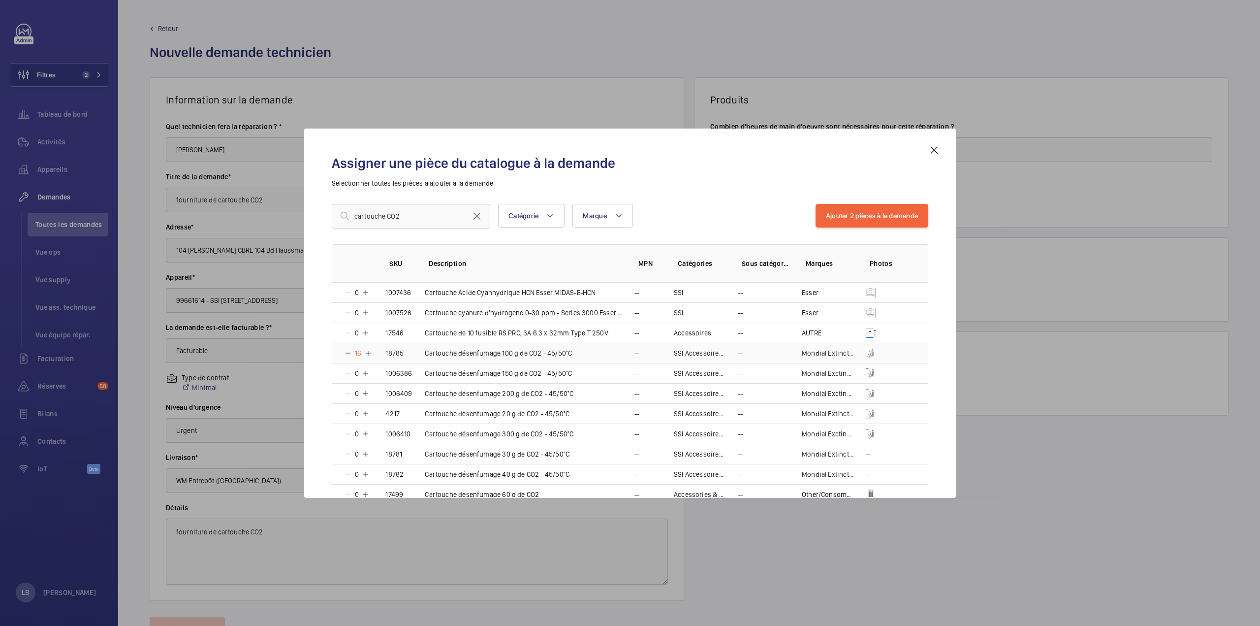
click at [364, 352] on p "16" at bounding box center [358, 353] width 12 height 10
click at [364, 352] on mat-icon at bounding box center [368, 353] width 8 height 8
click at [364, 352] on p "18" at bounding box center [358, 353] width 12 height 10
click at [364, 352] on p "19" at bounding box center [358, 353] width 12 height 10
drag, startPoint x: 383, startPoint y: 220, endPoint x: 340, endPoint y: 225, distance: 43.6
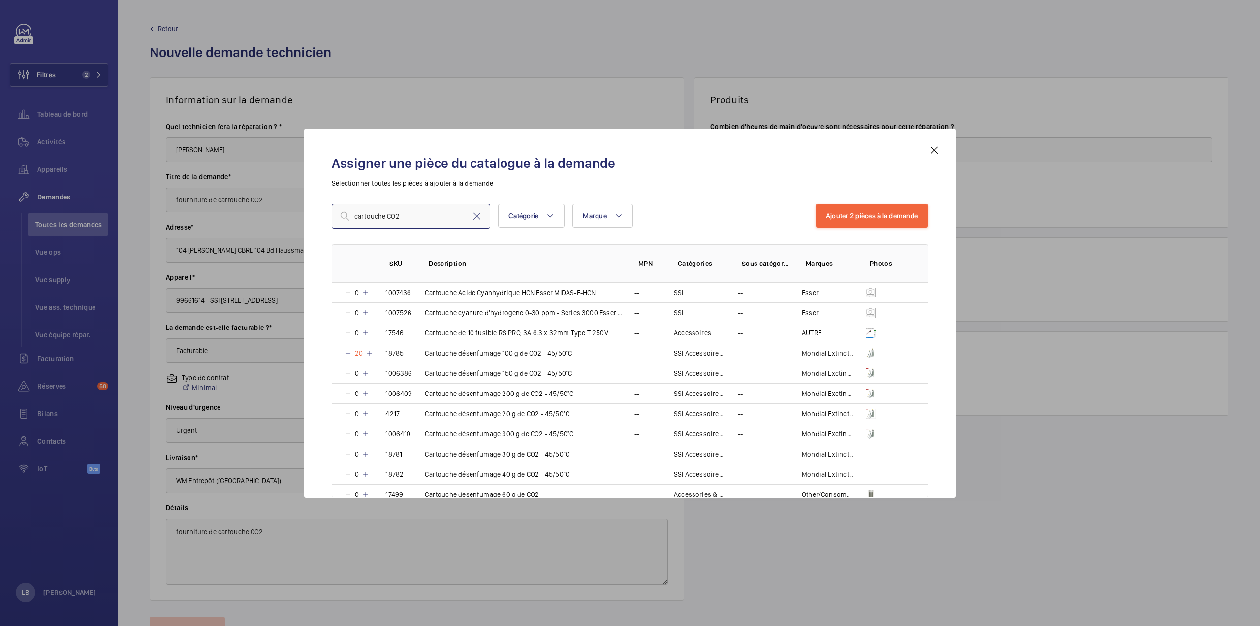
click at [340, 225] on input "cartouche CO2" at bounding box center [411, 216] width 159 height 25
type input "CO2"
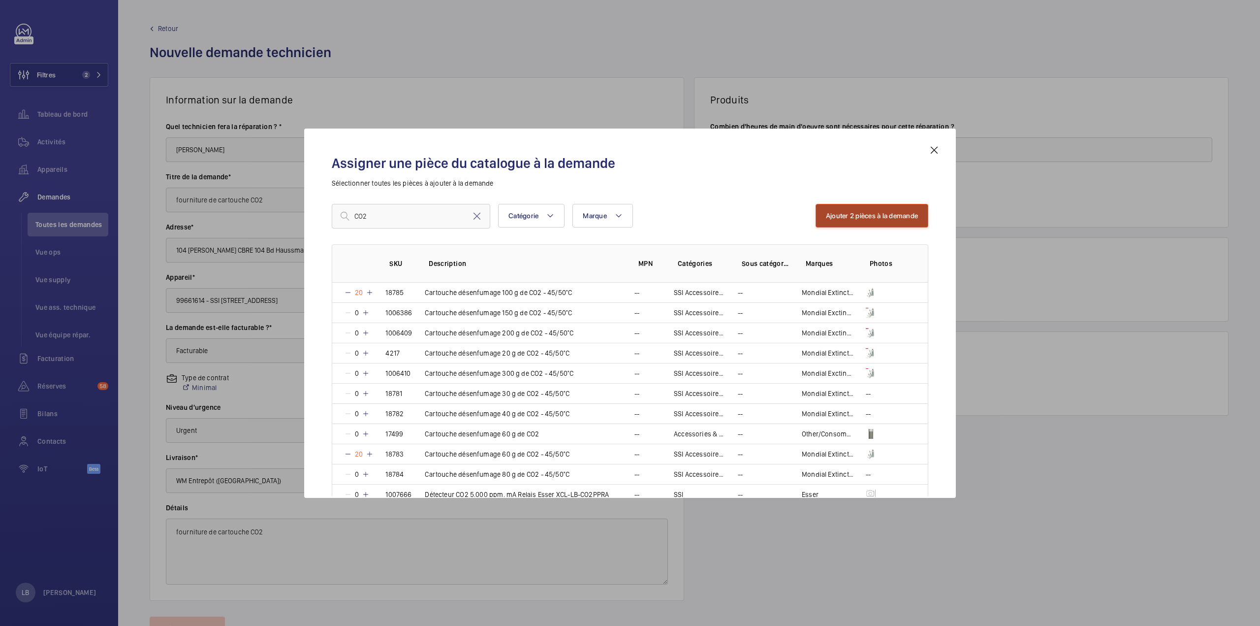
click at [888, 213] on button "Ajouter 2 pièces à la demande" at bounding box center [872, 216] width 113 height 24
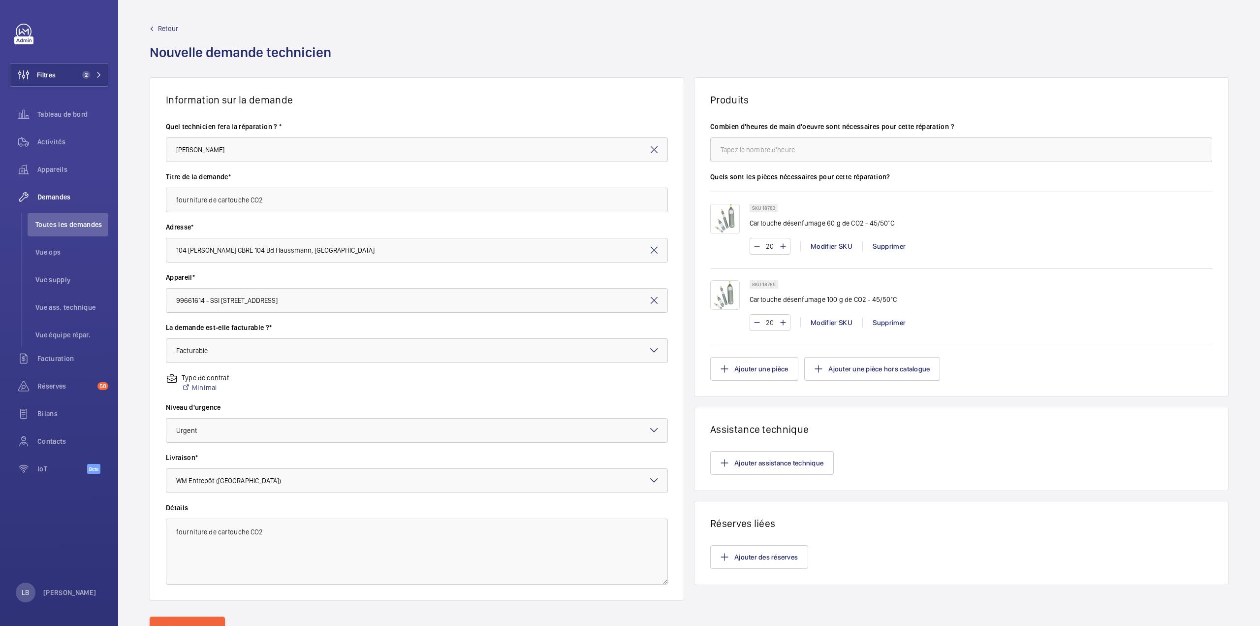
click at [719, 302] on img at bounding box center [725, 295] width 30 height 30
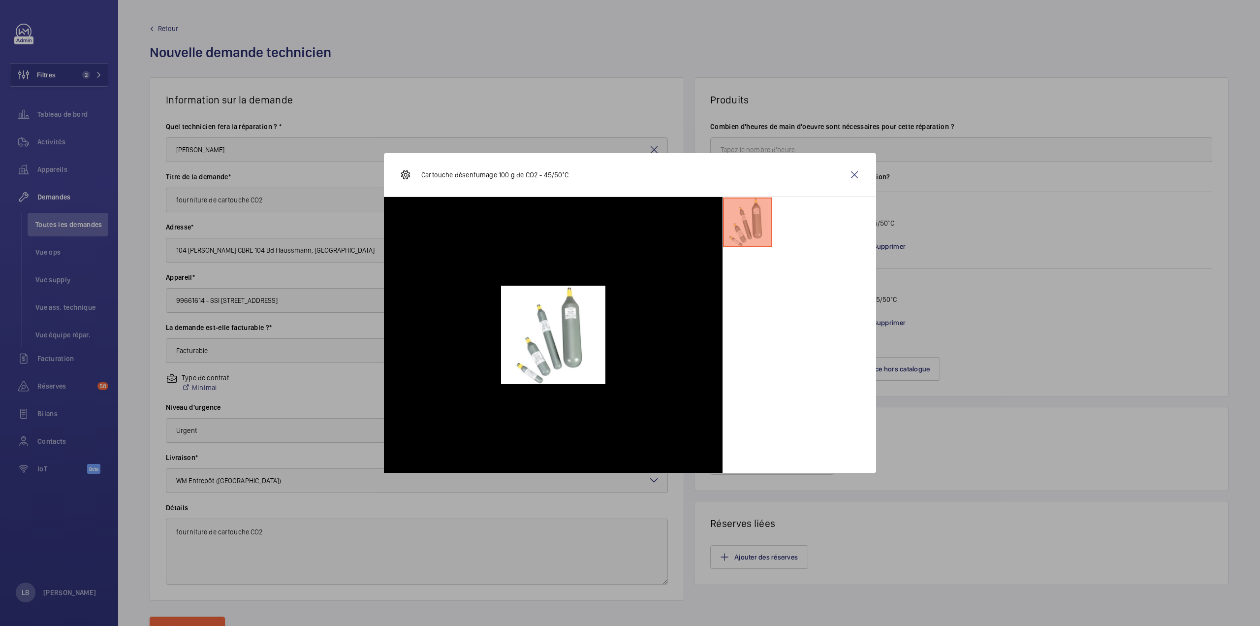
click at [853, 179] on wm-front-icon-button at bounding box center [855, 175] width 24 height 24
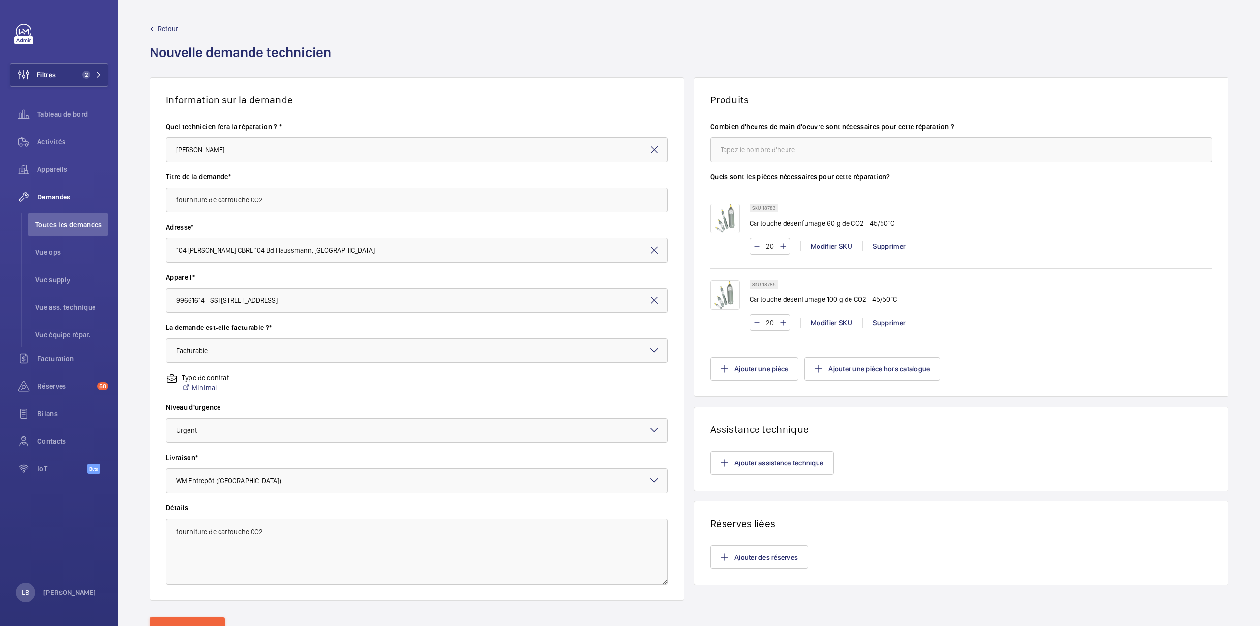
scroll to position [45, 0]
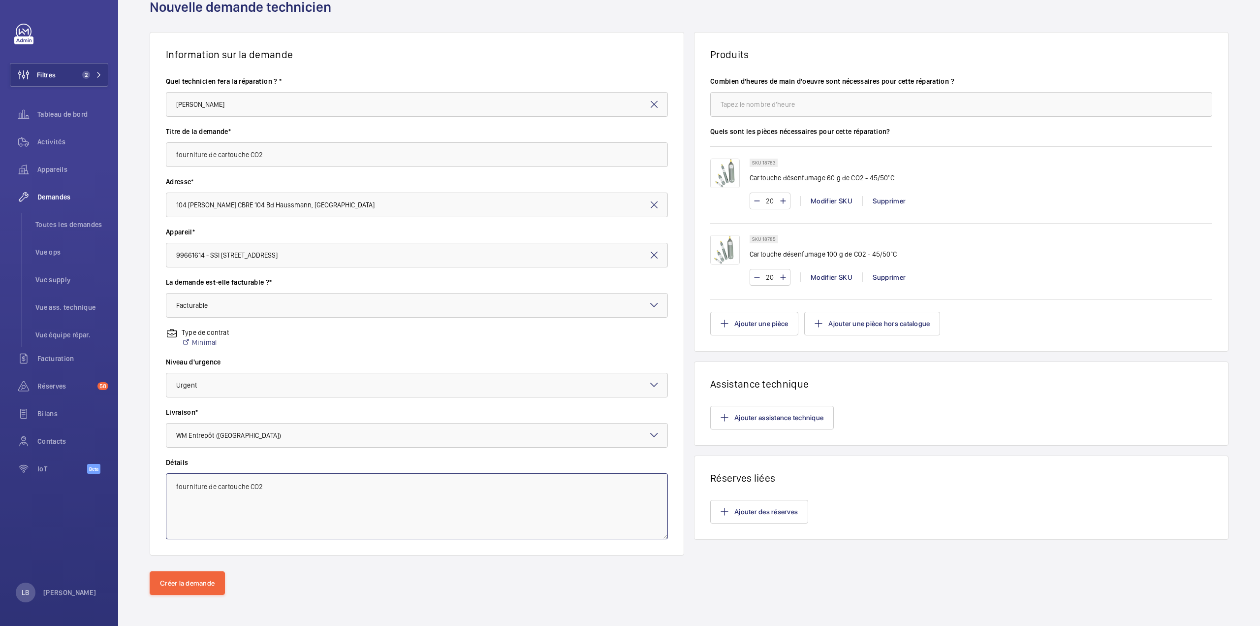
click at [247, 486] on textarea "fourniture de cartouche CO2" at bounding box center [417, 506] width 502 height 66
click at [250, 489] on textarea "fourniture de cartouche CO2" at bounding box center [417, 506] width 502 height 66
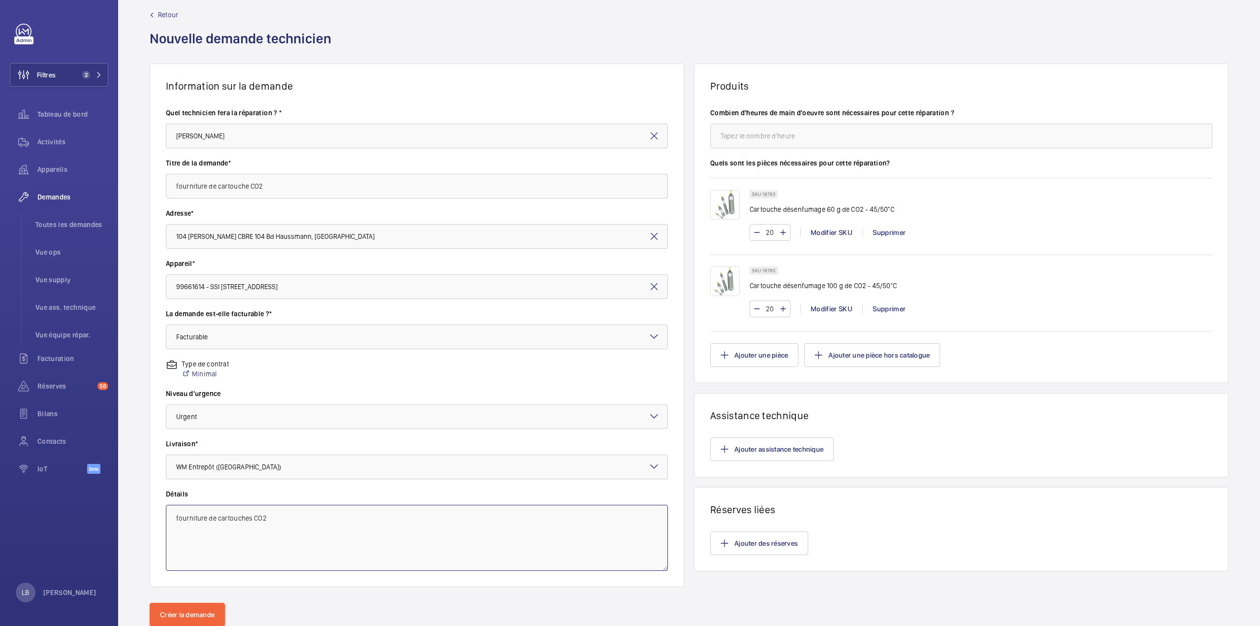
scroll to position [0, 0]
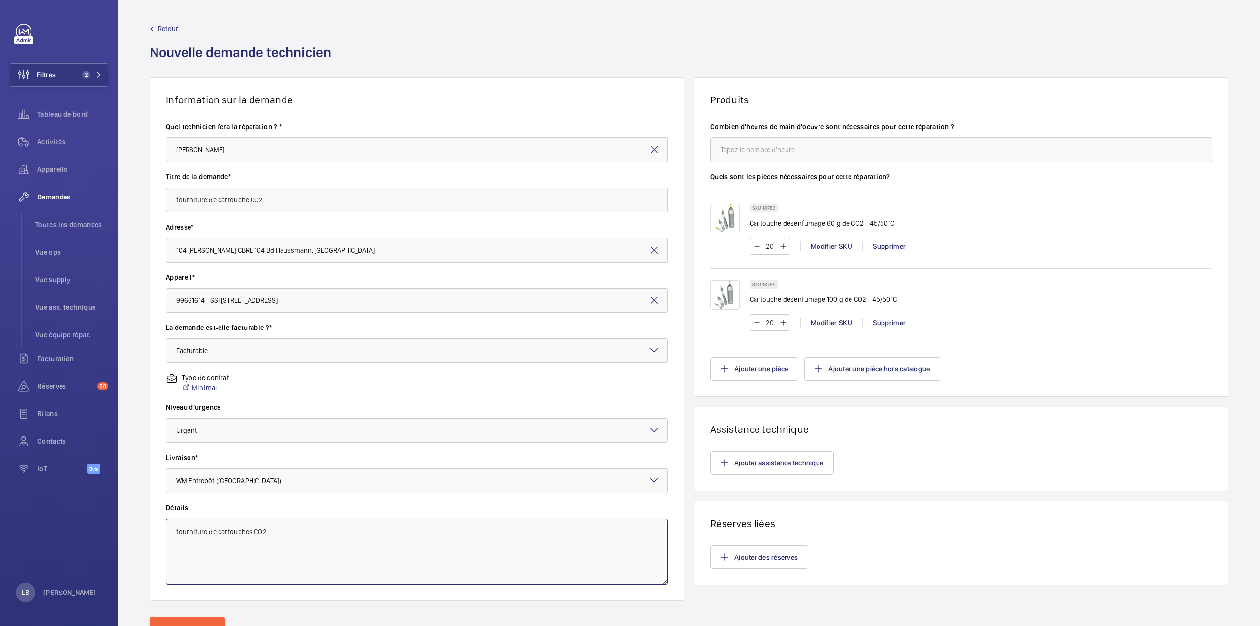
type textarea "fourniture de cartouches CO2"
click at [246, 201] on input "fourniture de cartouche CO2" at bounding box center [417, 200] width 502 height 25
type input "fourniture de cartouches CO2"
click at [335, 226] on label "Adresse*" at bounding box center [417, 227] width 502 height 10
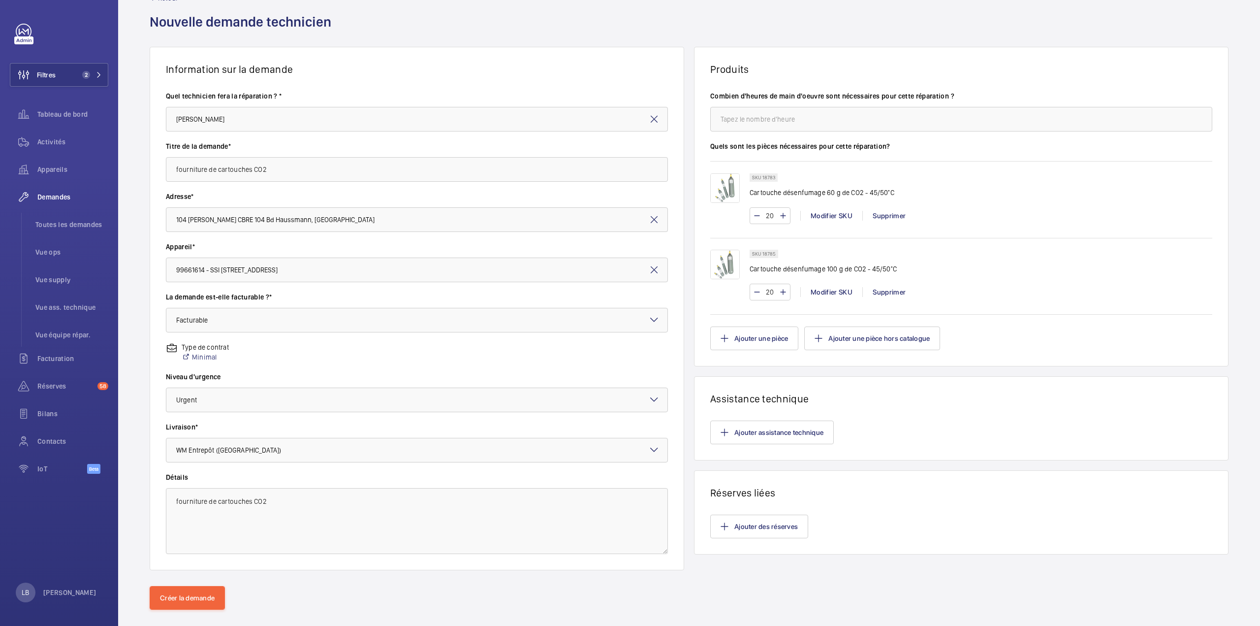
scroll to position [45, 0]
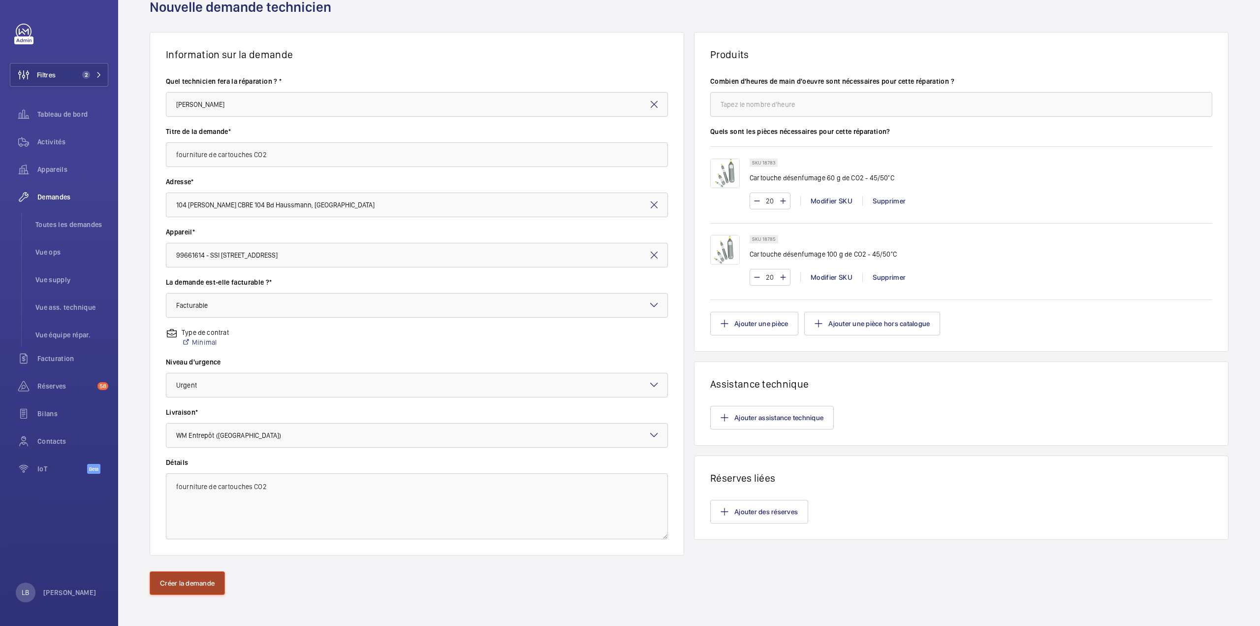
click at [178, 590] on button "Créer la demande" at bounding box center [187, 583] width 75 height 24
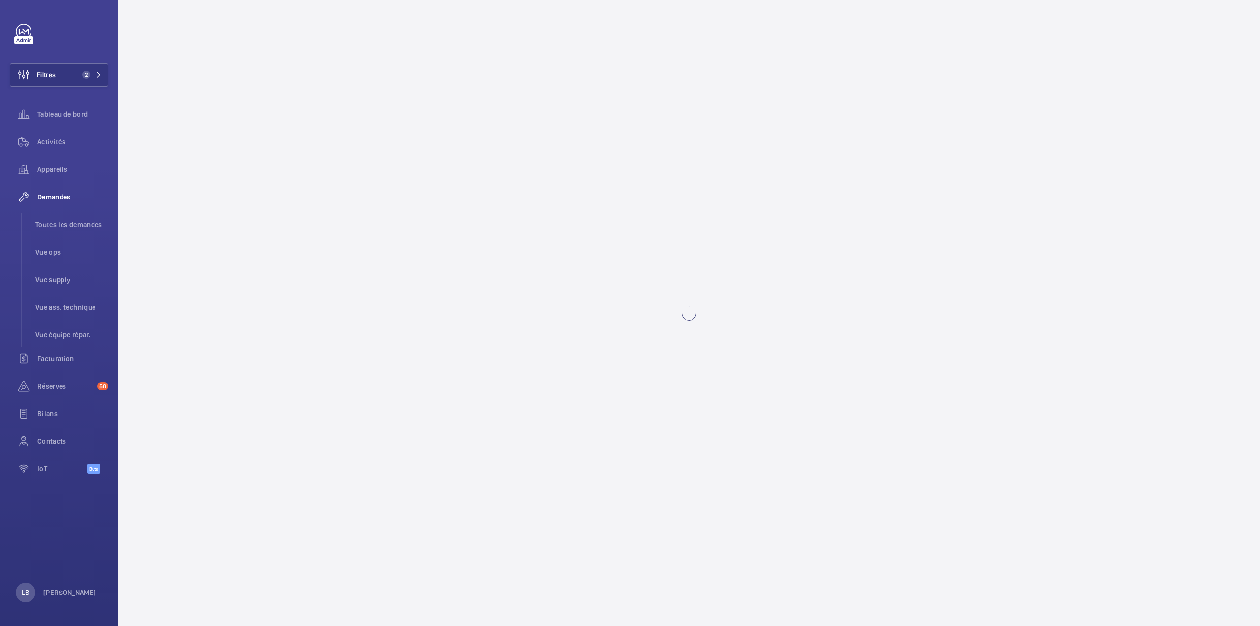
scroll to position [0, 0]
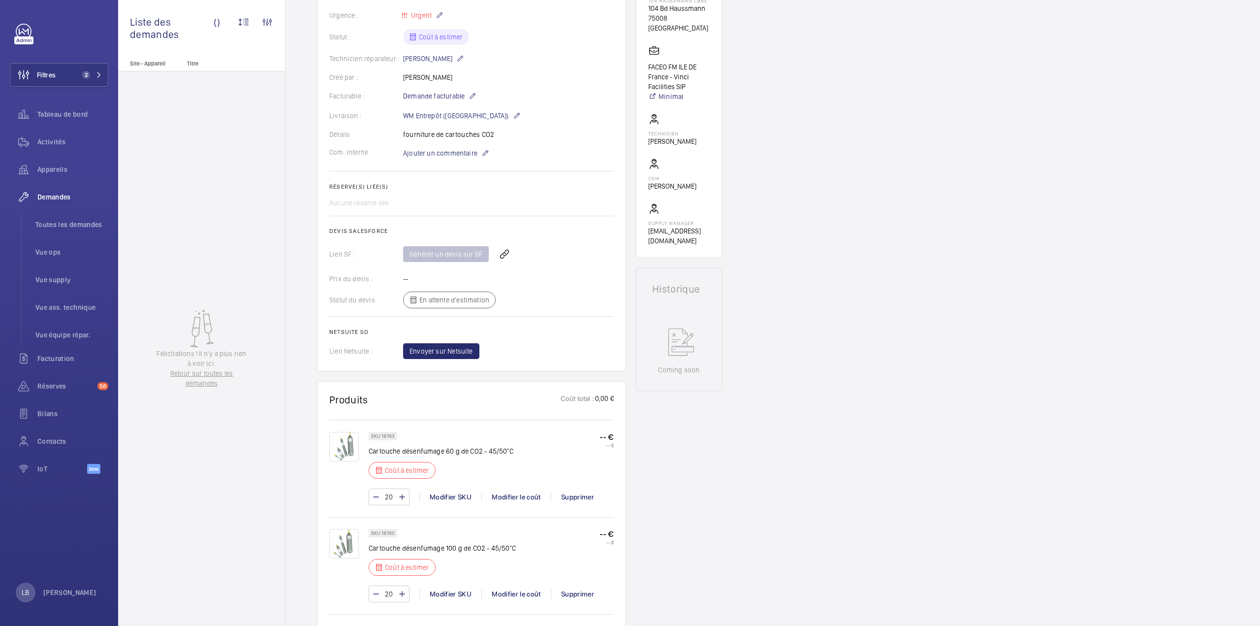
scroll to position [295, 0]
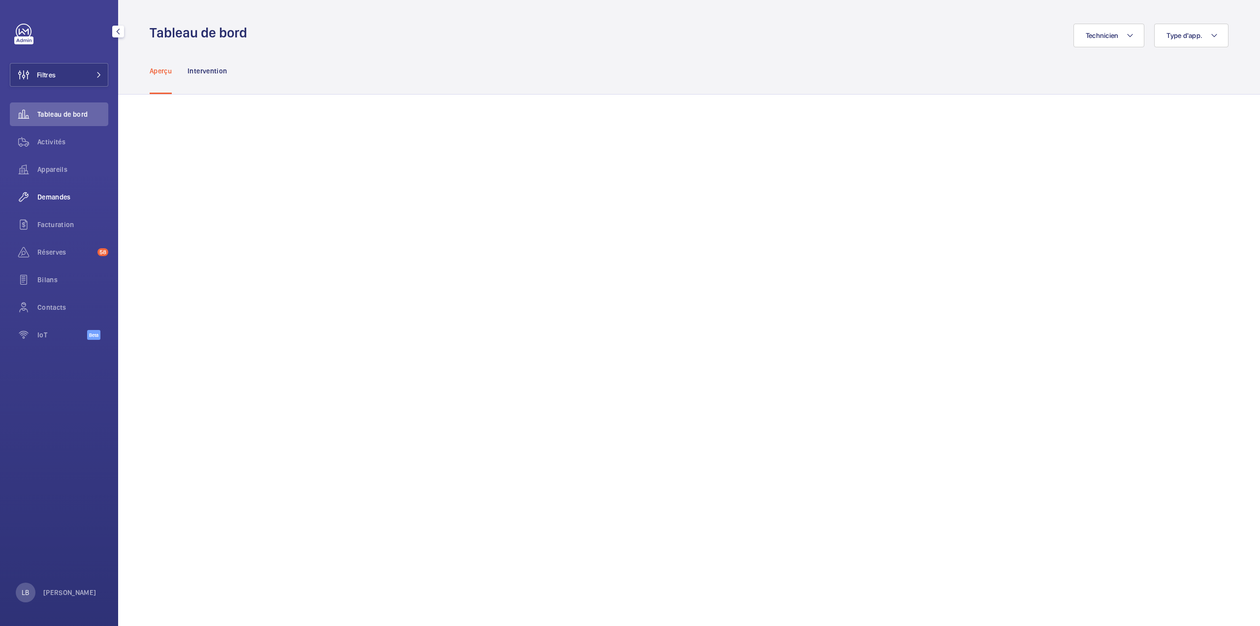
click at [55, 188] on div "Demandes" at bounding box center [59, 197] width 98 height 24
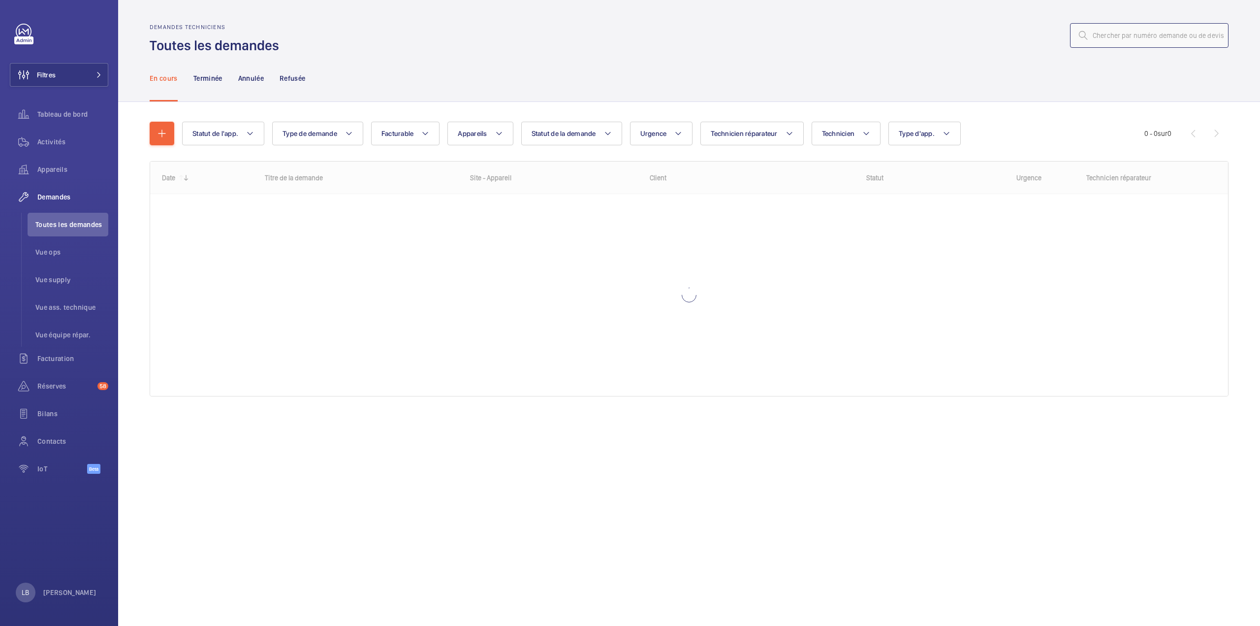
click at [1140, 38] on input "text" at bounding box center [1149, 35] width 159 height 25
type input "R25-10704"
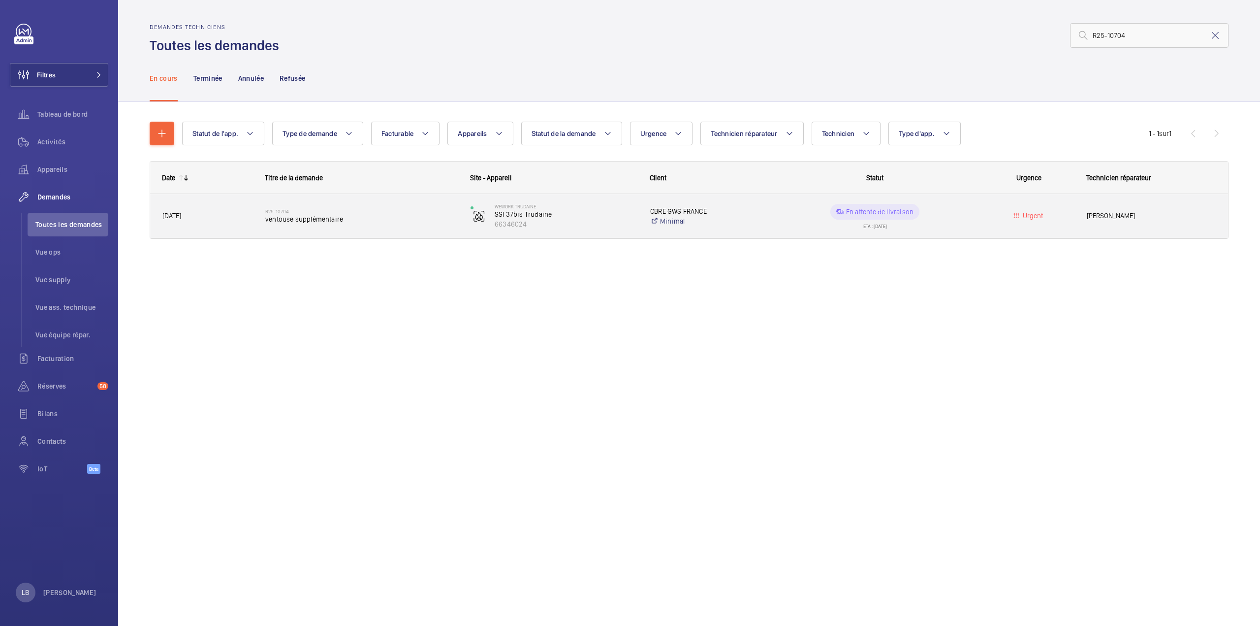
click at [974, 220] on div "Urgent" at bounding box center [1023, 215] width 102 height 31
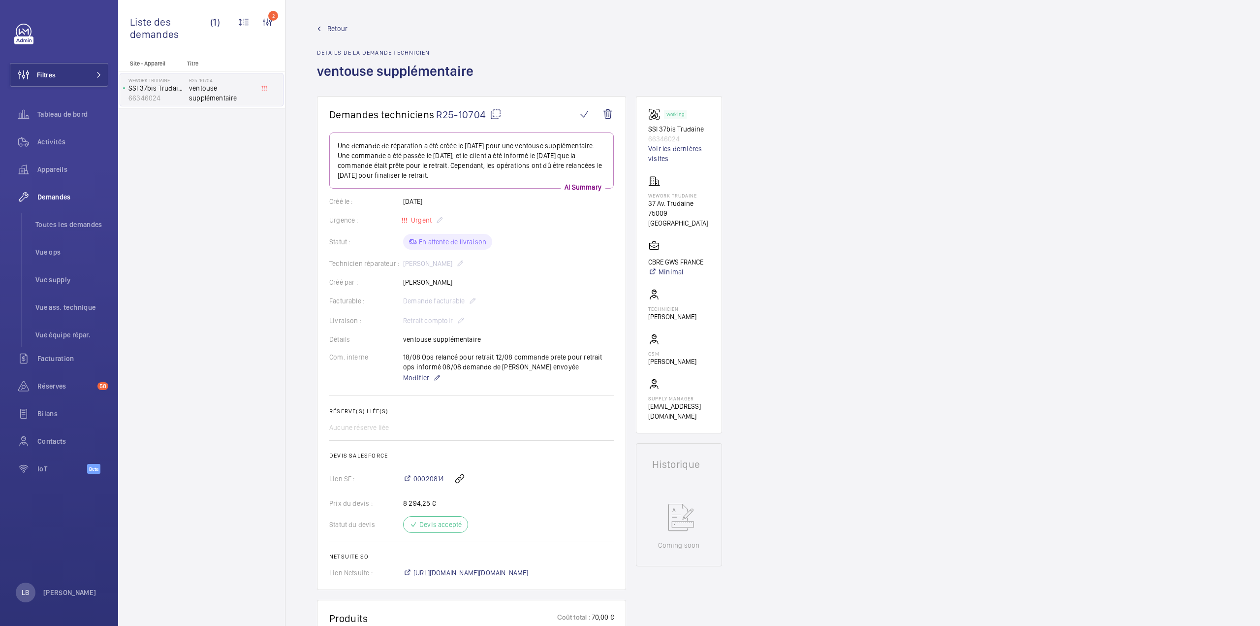
click at [494, 114] on mat-icon at bounding box center [496, 114] width 12 height 12
click at [422, 378] on span "Modifier" at bounding box center [416, 378] width 26 height 10
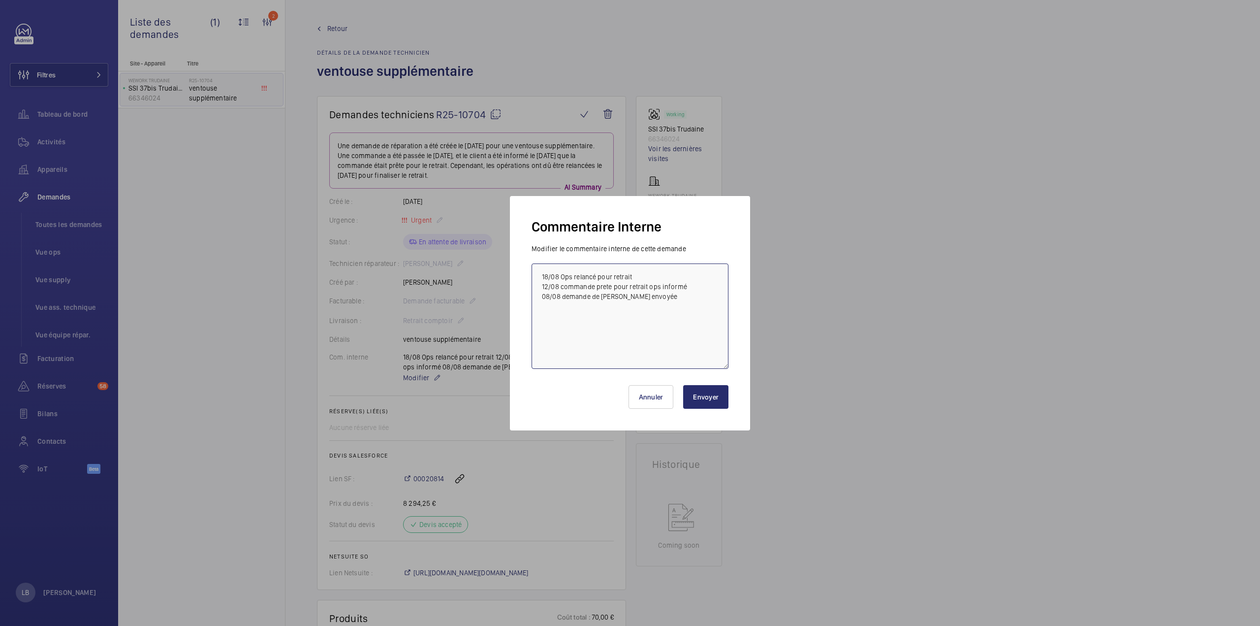
click at [656, 301] on textarea "18/08 Ops relancé pour retrait 12/08 commande prete pour retrait ops informé 08…" at bounding box center [630, 315] width 197 height 105
click at [541, 276] on textarea "18/08 Ops relancé pour retrait 12/08 commande prete pour retrait ops informé 08…" at bounding box center [630, 315] width 197 height 105
click at [571, 277] on textarea "19/08 18/08 Ops relancé pour retrait 12/08 commande prete pour retrait ops info…" at bounding box center [630, 315] width 197 height 105
type textarea "19/08 pièce dispo a récupérer a GDV NANTERRE 18/08 Ops relancé pour retrait 12/…"
click at [704, 396] on button "Envoyer" at bounding box center [705, 397] width 45 height 24
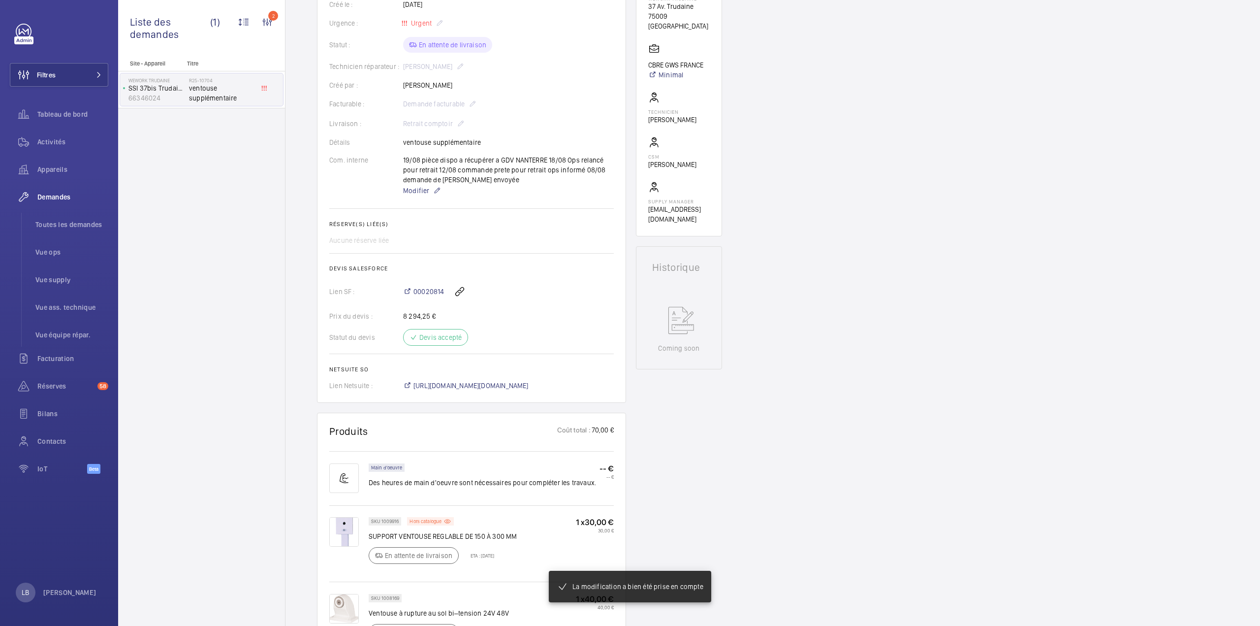
scroll to position [207, 0]
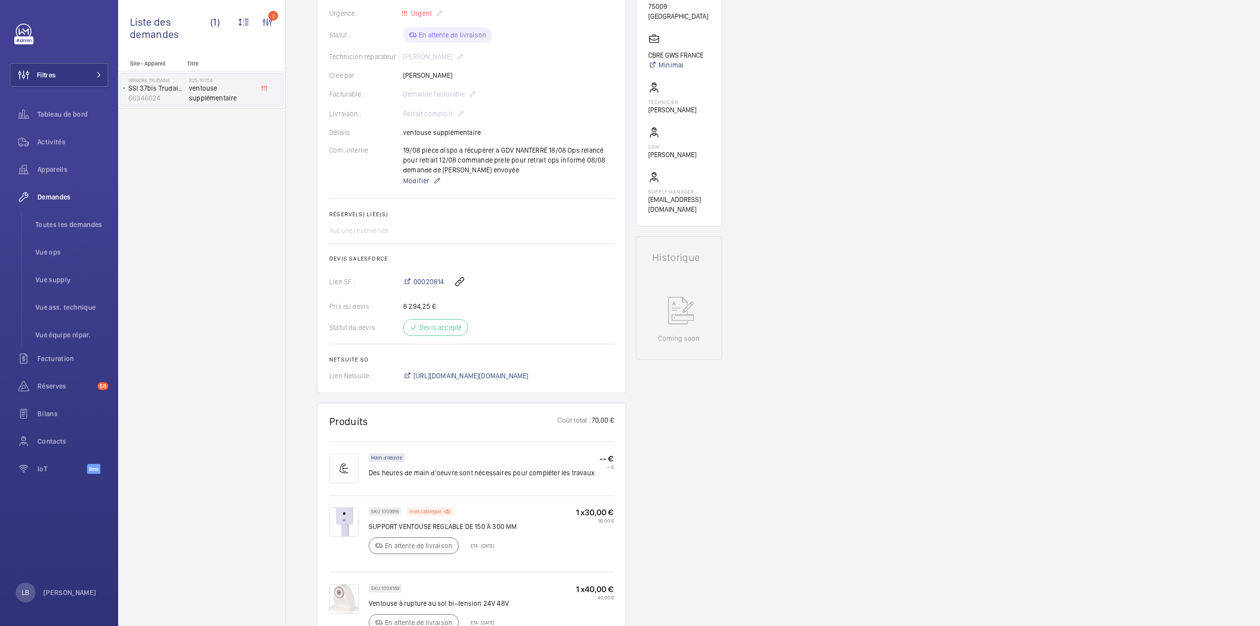
click at [290, 244] on div "Demandes techniciens R25-10704 La demande de réparation a été créée le 08/08/20…" at bounding box center [773, 453] width 975 height 1128
click at [431, 284] on span "00020814" at bounding box center [428, 282] width 31 height 10
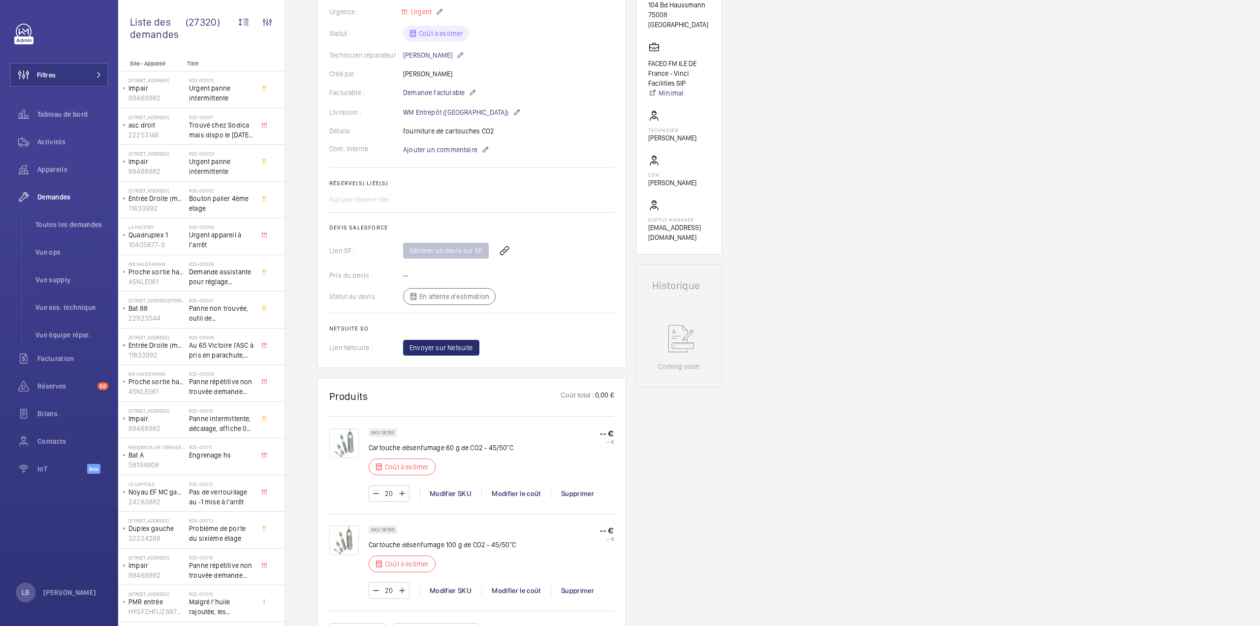
scroll to position [246, 0]
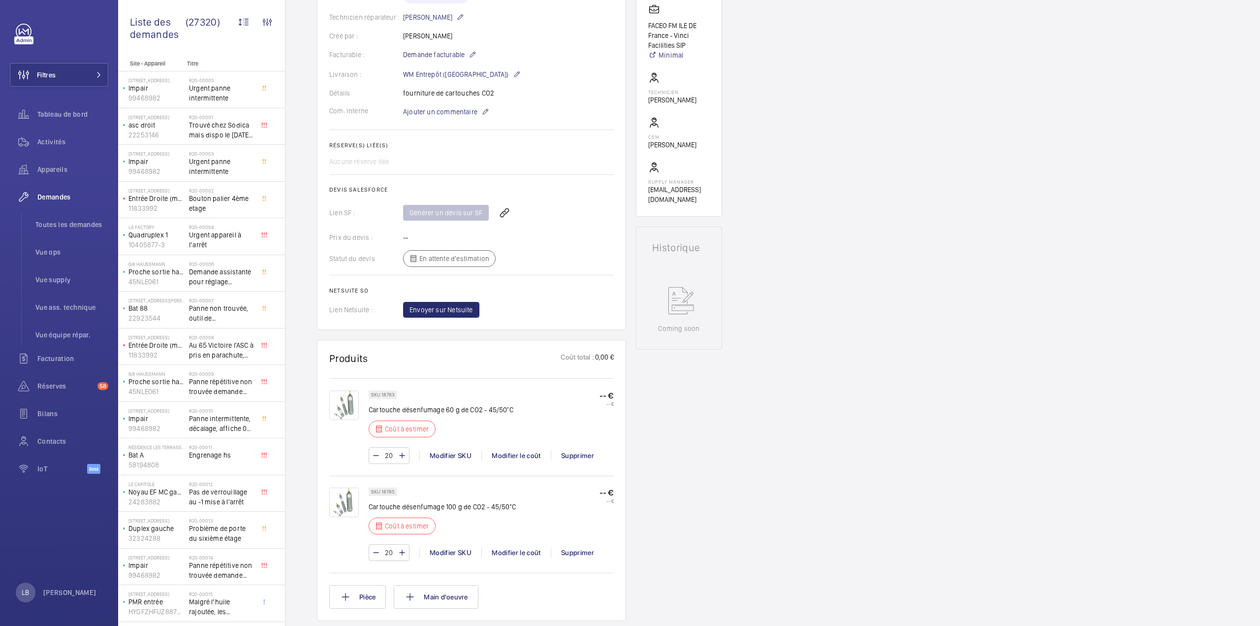
click at [916, 279] on div "Demandes techniciens R25-11087 La demande de réparation a été créée le 19 août …" at bounding box center [773, 434] width 975 height 1168
click at [65, 77] on button "Filtres" at bounding box center [59, 75] width 98 height 24
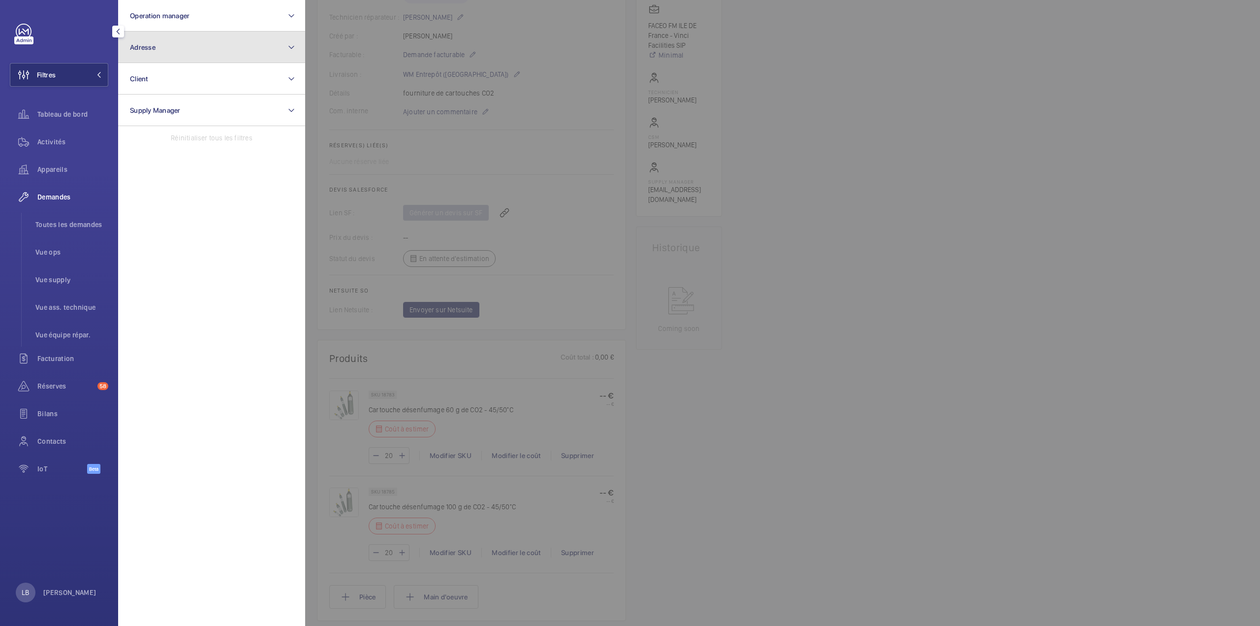
click at [185, 39] on button "Adresse" at bounding box center [211, 48] width 187 height 32
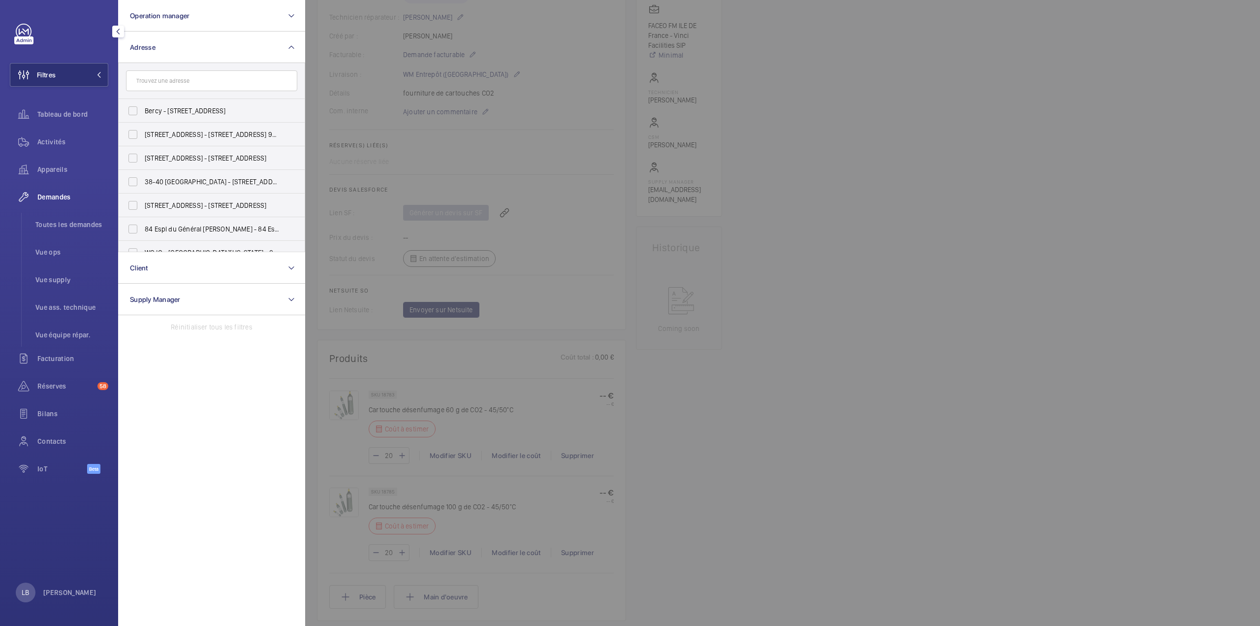
click at [166, 85] on input "text" at bounding box center [211, 80] width 171 height 21
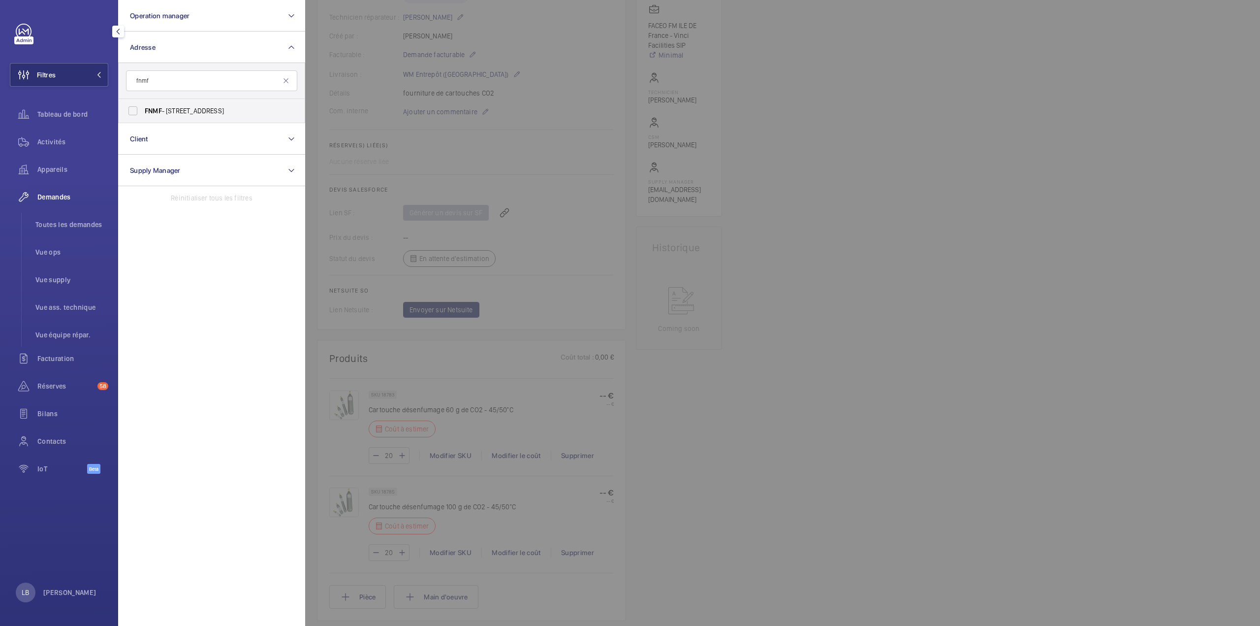
type input "fnmf"
click at [134, 106] on label "FNMF - 255 rue de Vaugirard, PARIS 75015" at bounding box center [204, 111] width 171 height 24
click at [134, 106] on input "FNMF - 255 rue de Vaugirard, PARIS 75015" at bounding box center [133, 111] width 20 height 20
checkbox input "true"
click at [58, 139] on span "Activités" at bounding box center [72, 142] width 71 height 10
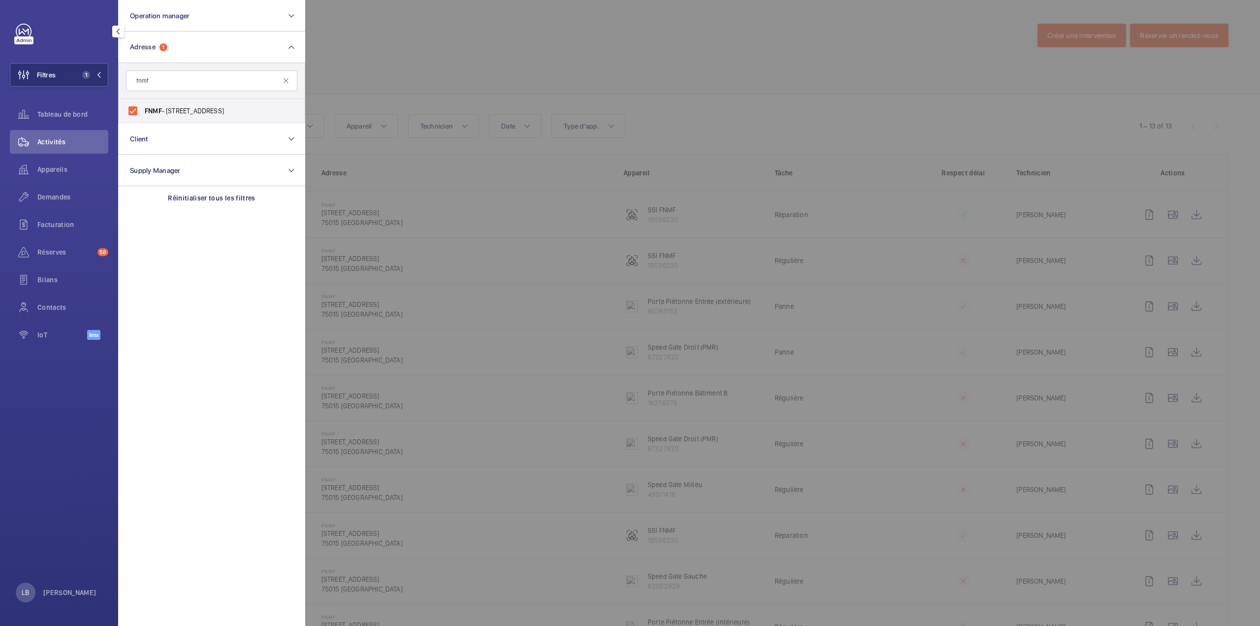
click at [477, 50] on div at bounding box center [935, 313] width 1260 height 626
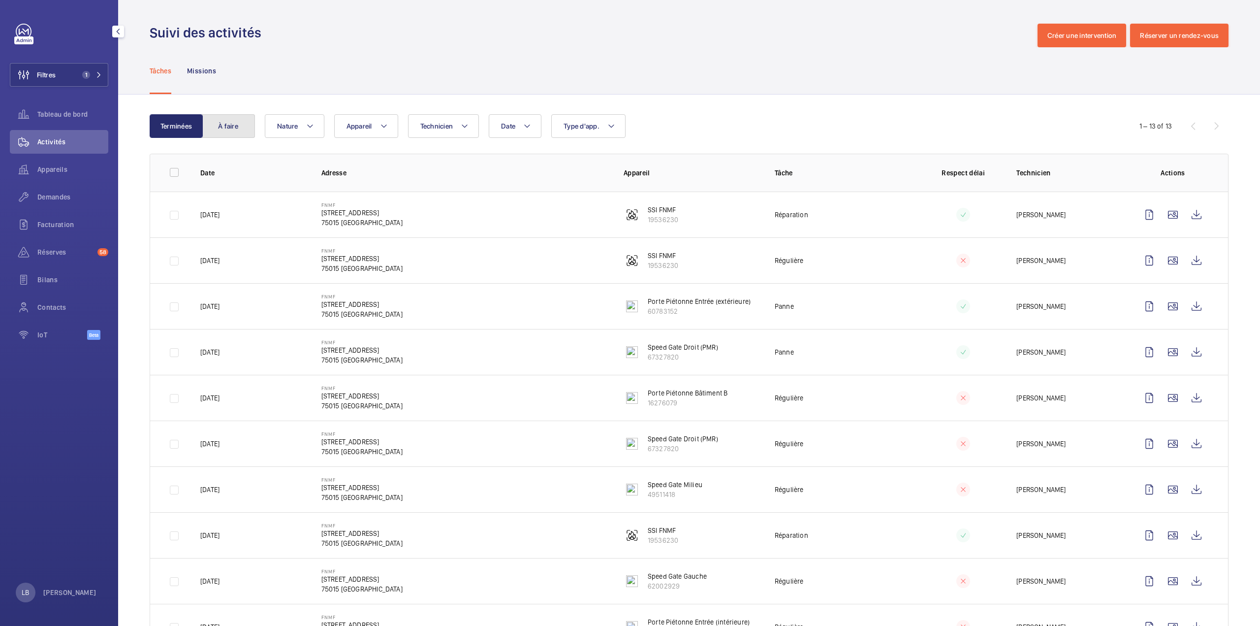
click at [233, 126] on button "À faire" at bounding box center [228, 126] width 53 height 24
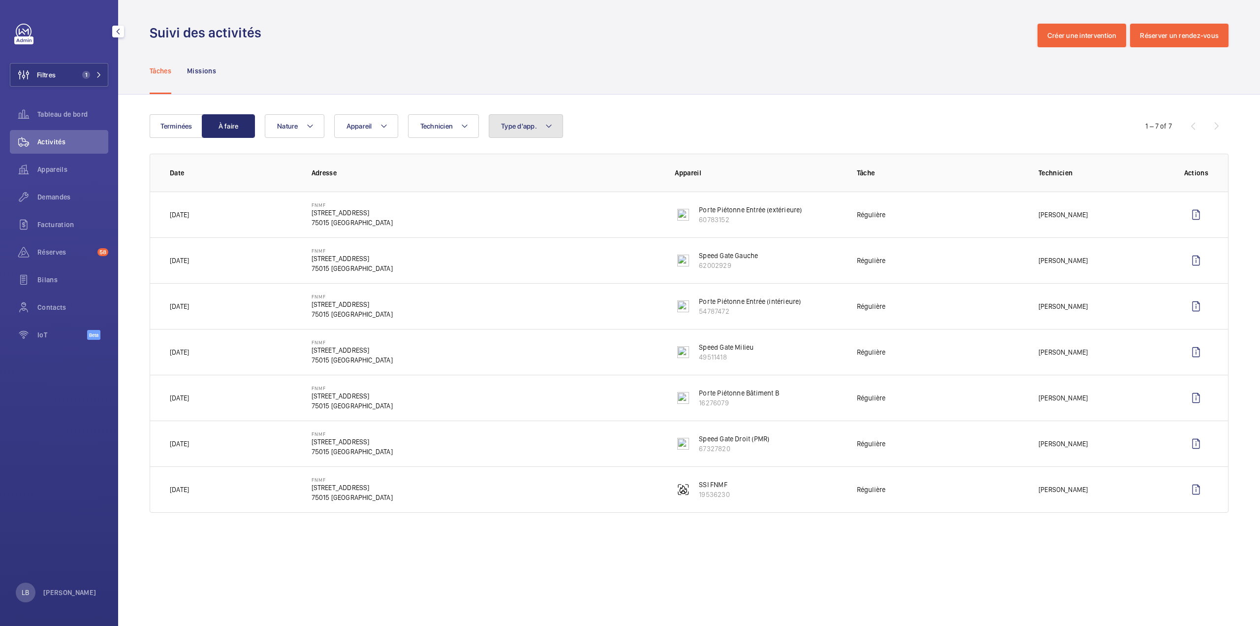
click at [538, 124] on button "Type d'app." at bounding box center [526, 126] width 74 height 24
click at [501, 266] on label "Sécurité incendie" at bounding box center [574, 264] width 171 height 24
click at [501, 266] on input "Sécurité incendie" at bounding box center [504, 264] width 20 height 20
checkbox input "true"
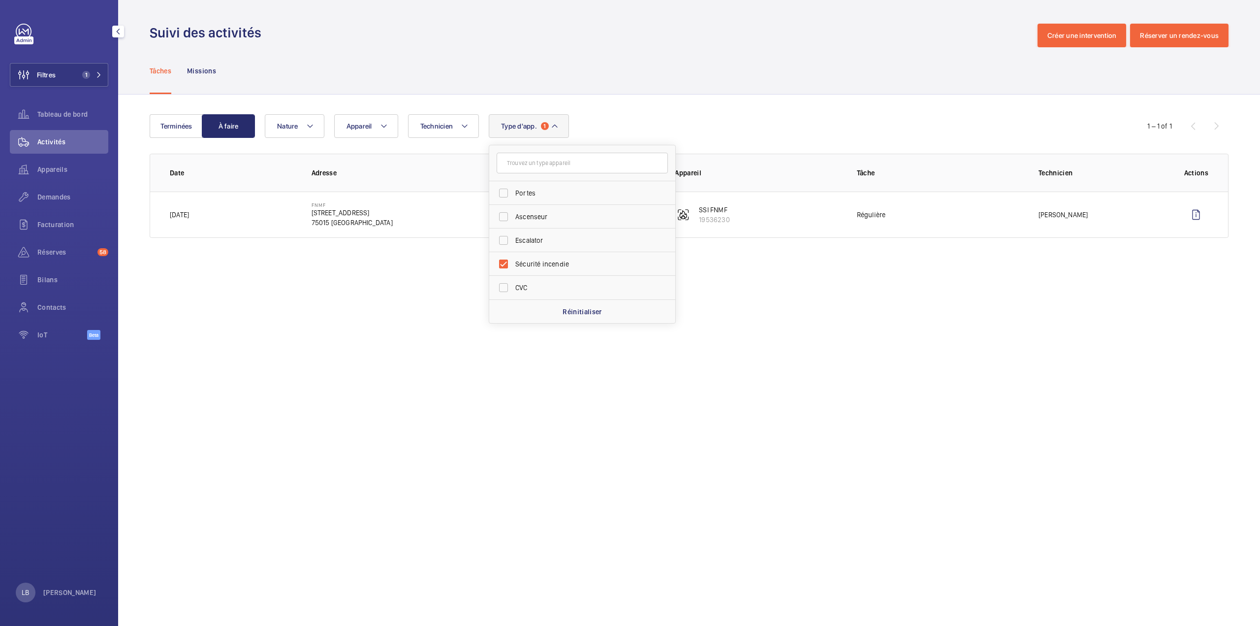
click at [503, 46] on div "Suivi des activités Créer une intervention Réserver un rendez-vous" at bounding box center [689, 36] width 1079 height 24
click at [183, 117] on button "Terminées" at bounding box center [176, 126] width 53 height 24
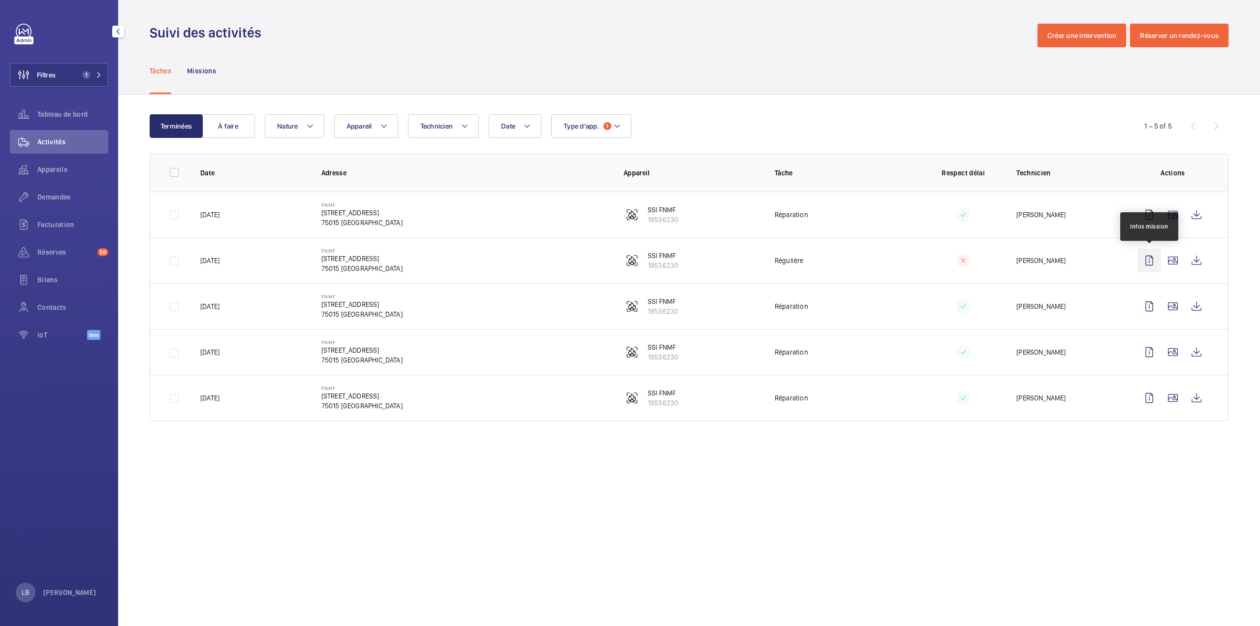
click at [1156, 256] on wm-front-icon-button at bounding box center [1150, 261] width 24 height 24
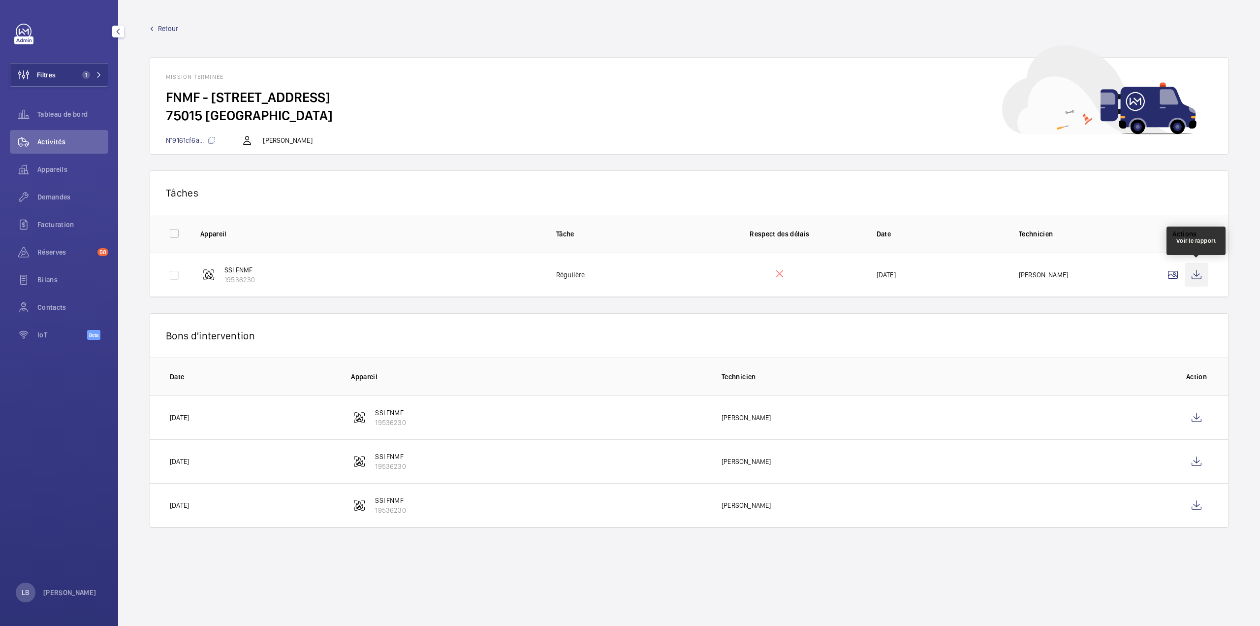
click at [1204, 279] on wm-front-icon-button at bounding box center [1197, 275] width 24 height 24
click at [50, 192] on span "Demandes" at bounding box center [72, 197] width 71 height 10
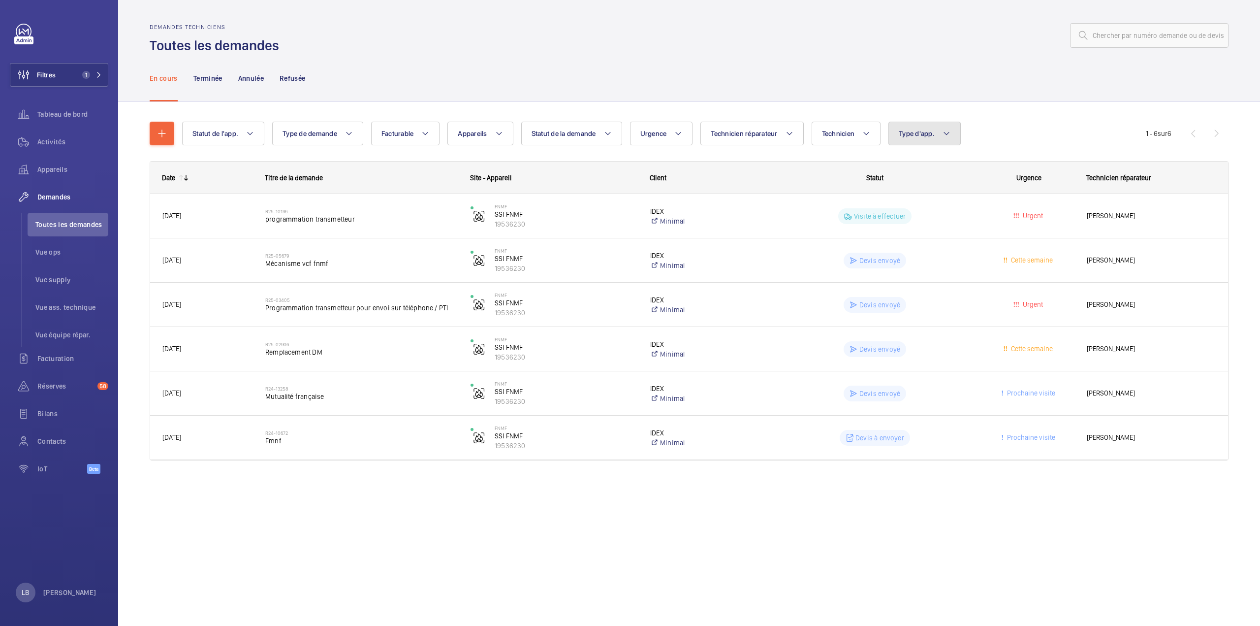
click at [916, 140] on button "Type d'app." at bounding box center [924, 134] width 72 height 24
click at [907, 233] on label "Sécurité incendie" at bounding box center [974, 234] width 171 height 24
click at [907, 233] on input "Sécurité incendie" at bounding box center [903, 234] width 20 height 20
checkbox input "true"
click at [826, 74] on div "En cours Terminée Annulée Refusée" at bounding box center [689, 78] width 1079 height 47
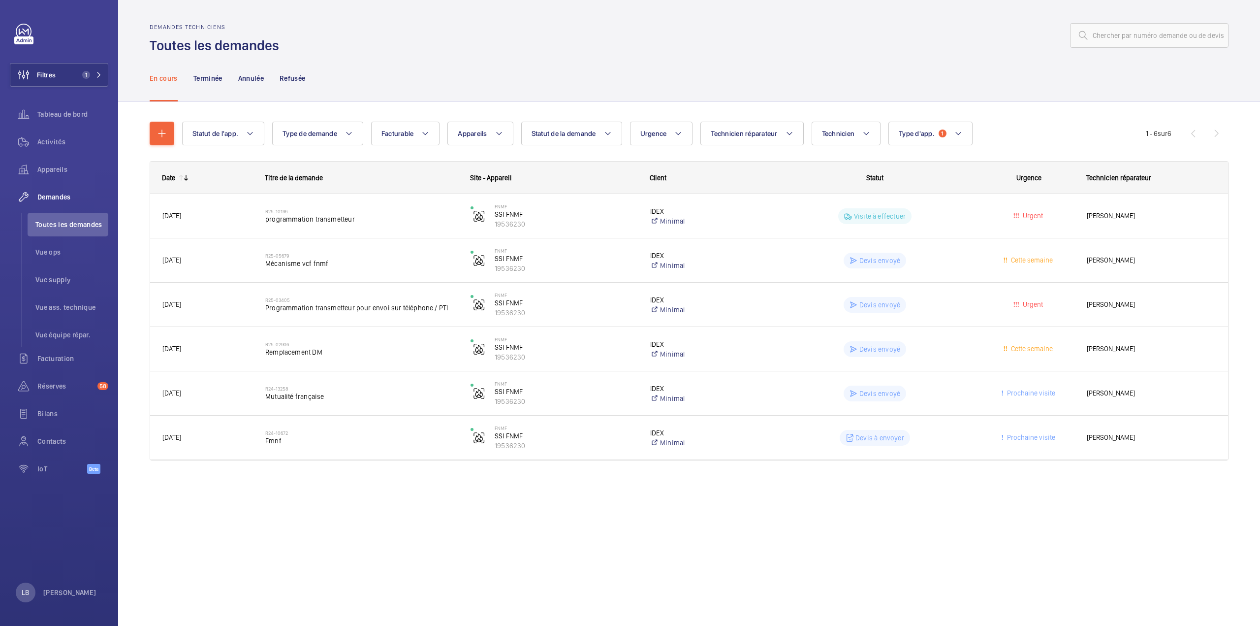
click at [604, 50] on div "Demandes techniciens Toutes les demandes" at bounding box center [689, 39] width 1079 height 31
